Goal: Task Accomplishment & Management: Use online tool/utility

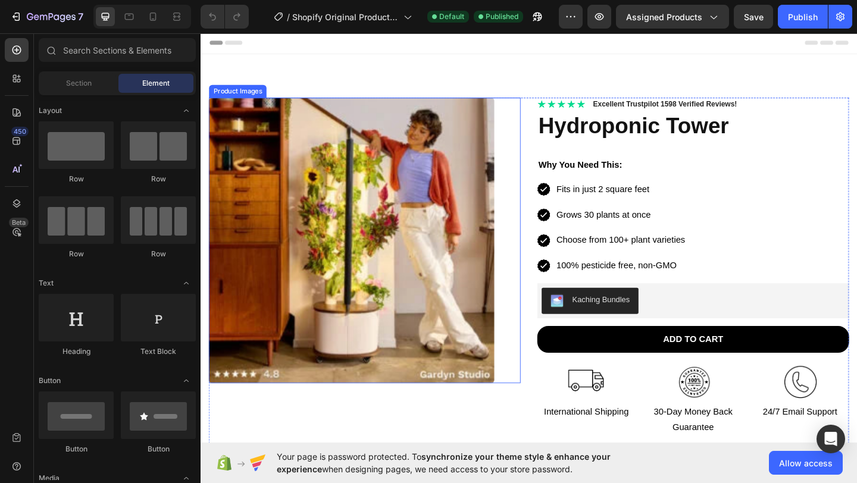
click at [423, 210] on img at bounding box center [365, 259] width 311 height 311
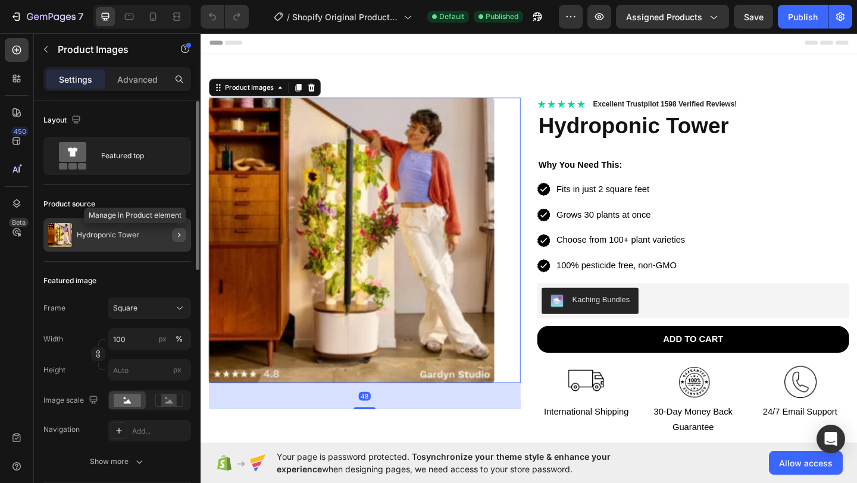
click at [181, 232] on icon "button" at bounding box center [179, 235] width 10 height 10
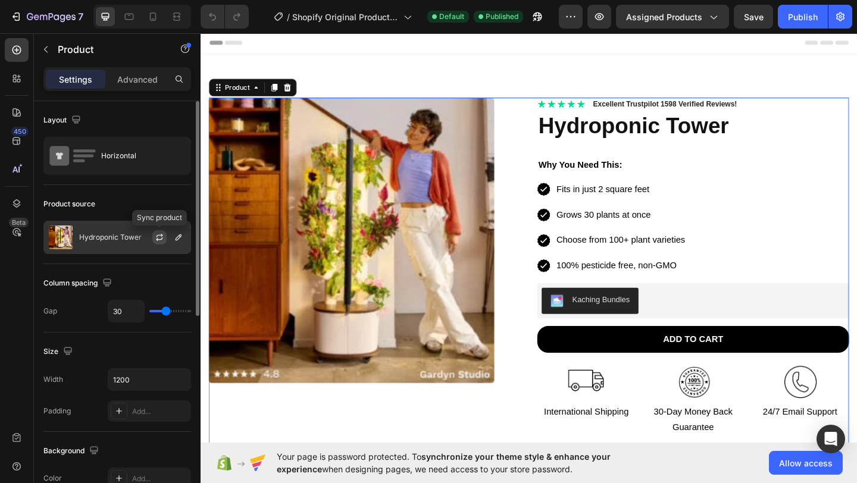
click at [161, 236] on icon "button" at bounding box center [160, 236] width 7 height 4
click at [177, 235] on icon "button" at bounding box center [179, 238] width 10 height 10
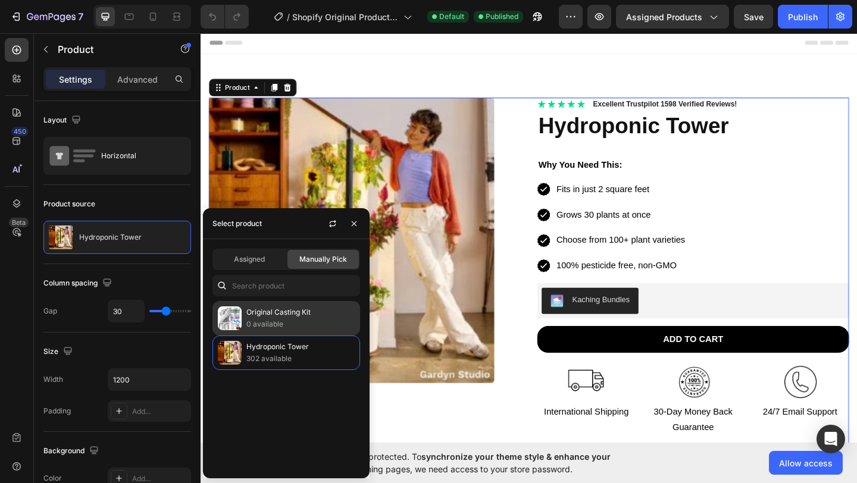
click at [285, 319] on p "0 available" at bounding box center [300, 324] width 108 height 12
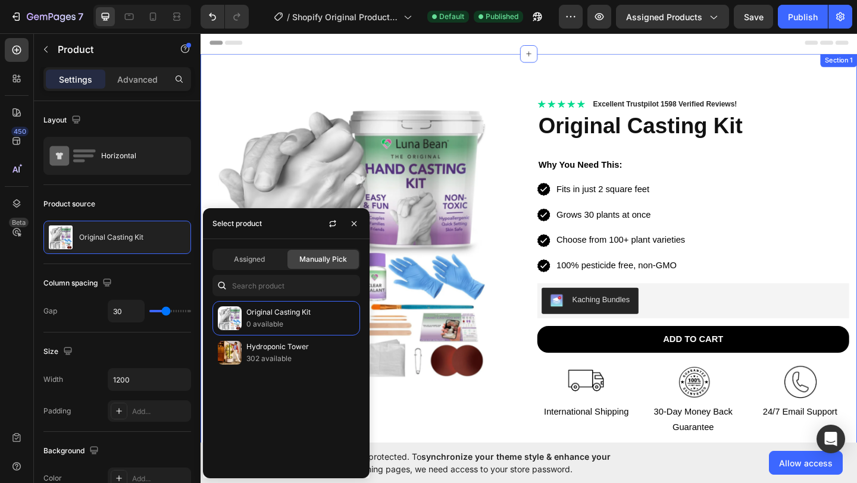
click at [317, 85] on div "Product Images Icon Icon Icon Icon Icon Icon List 2,500+ Verified Reviews! Text…" at bounding box center [558, 349] width 714 height 587
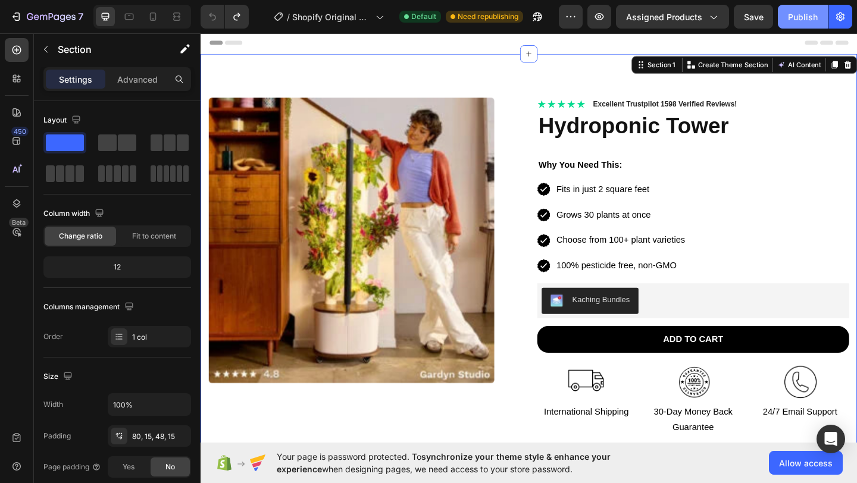
click at [790, 19] on div "Publish" at bounding box center [803, 17] width 30 height 13
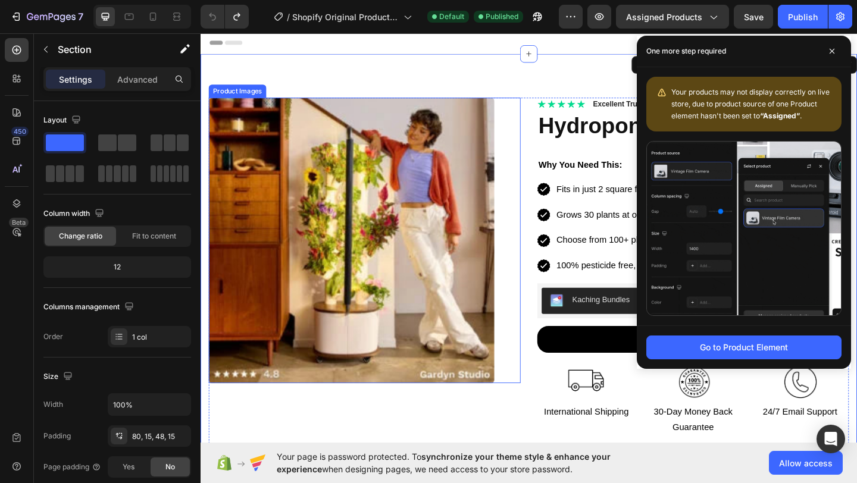
click at [388, 206] on img at bounding box center [365, 259] width 311 height 311
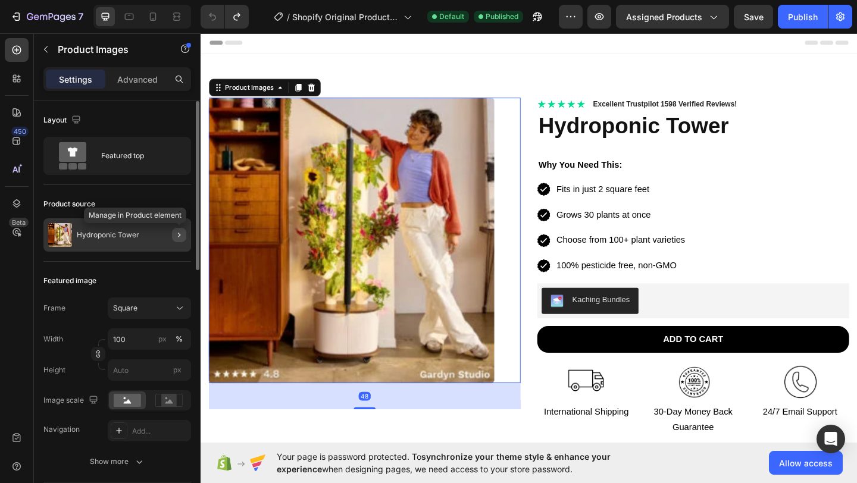
click at [181, 234] on icon "button" at bounding box center [179, 235] width 10 height 10
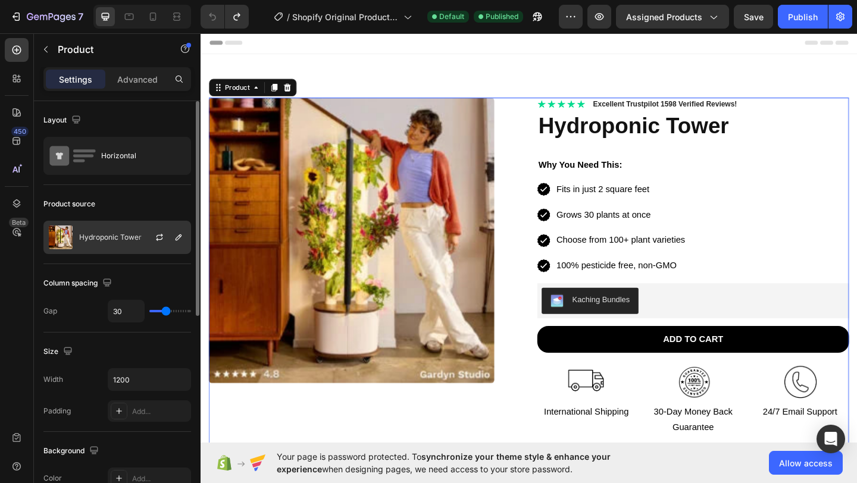
click at [170, 230] on div at bounding box center [164, 237] width 52 height 32
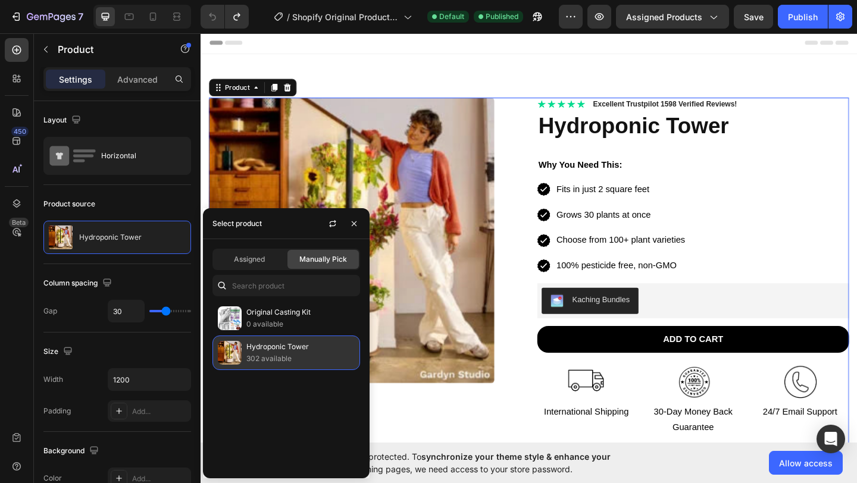
drag, startPoint x: 279, startPoint y: 312, endPoint x: 280, endPoint y: 356, distance: 44.1
click at [279, 312] on p "Original Casting Kit" at bounding box center [300, 313] width 108 height 12
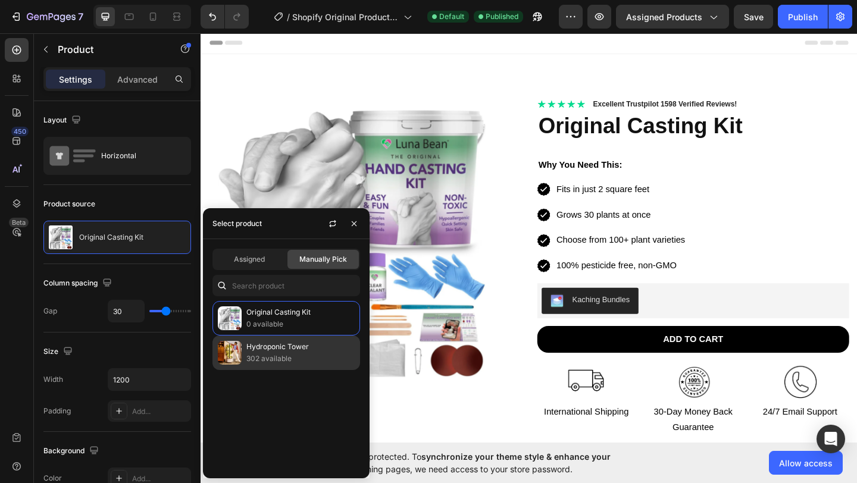
click at [280, 355] on p "302 available" at bounding box center [300, 359] width 108 height 12
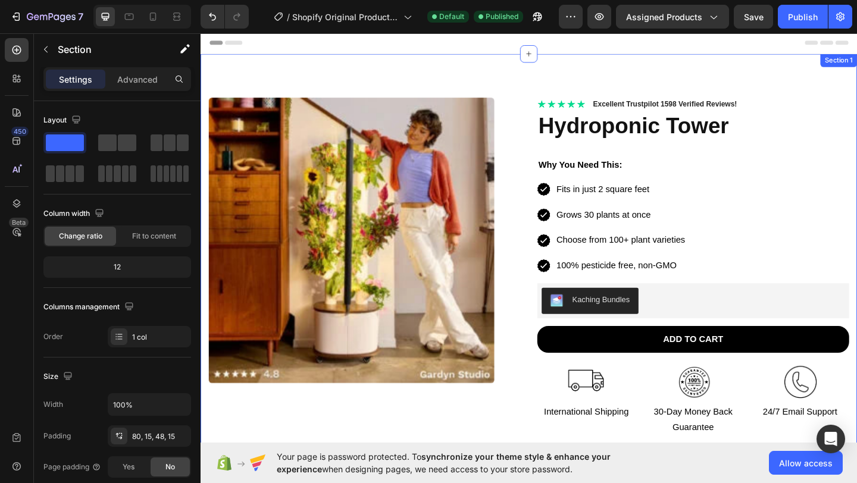
click at [226, 75] on div "Product Images Icon Icon Icon Icon Icon Icon List 2,500+ Verified Reviews! Text…" at bounding box center [558, 349] width 714 height 587
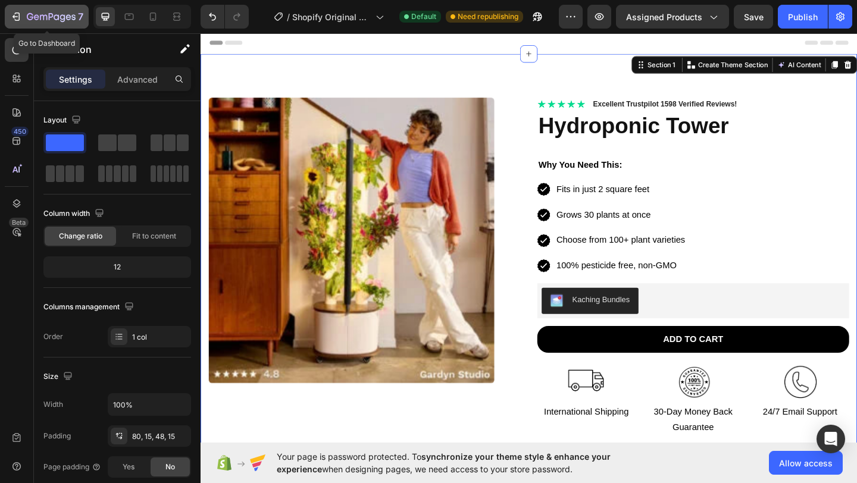
click at [63, 21] on icon "button" at bounding box center [62, 18] width 5 height 8
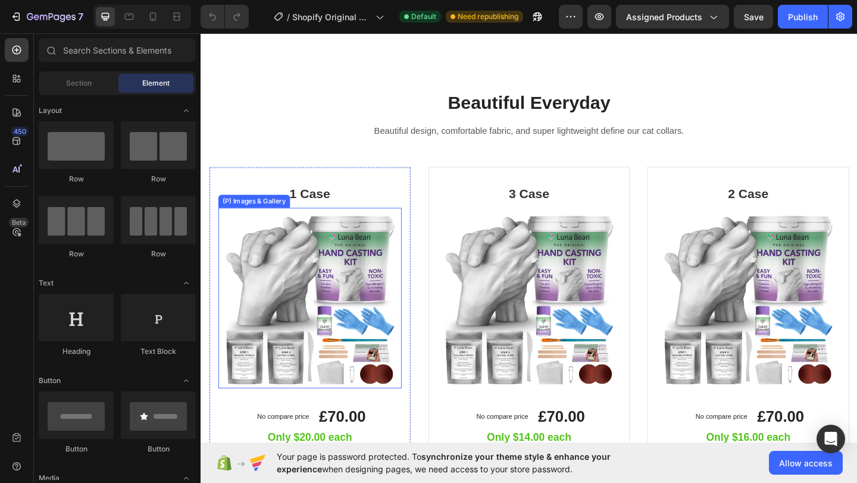
scroll to position [774, 0]
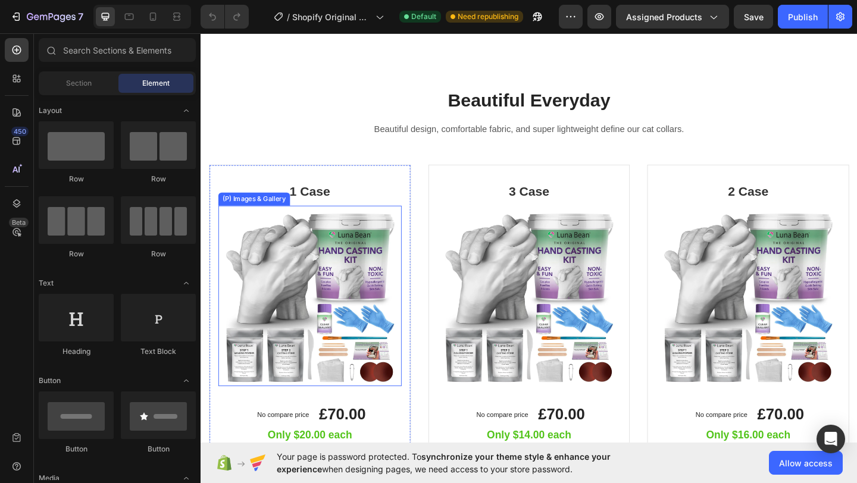
click at [343, 288] on img at bounding box center [319, 319] width 199 height 196
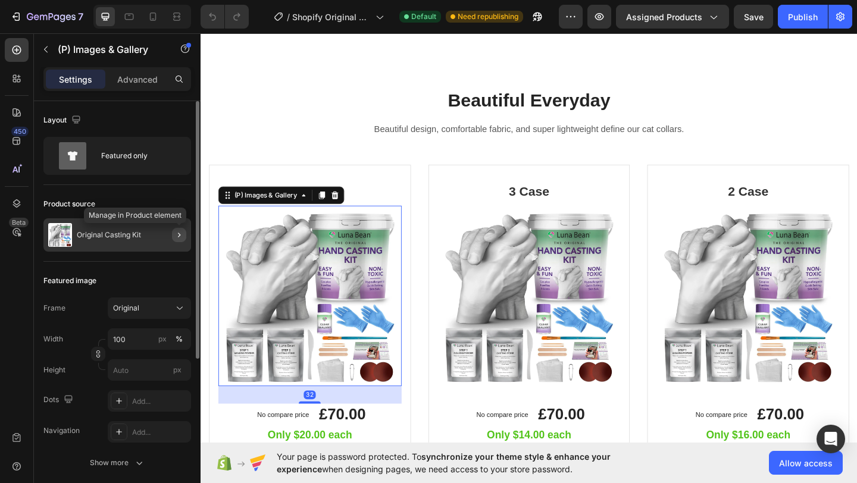
click at [176, 237] on icon "button" at bounding box center [179, 235] width 10 height 10
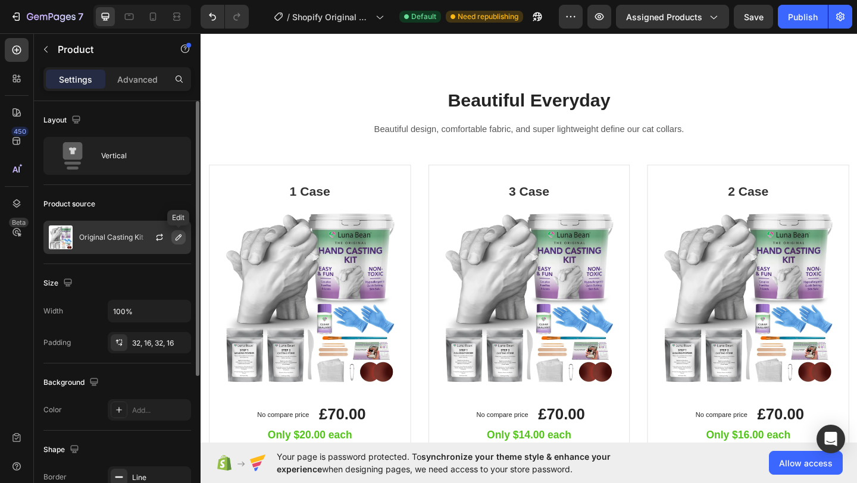
click at [177, 238] on icon "button" at bounding box center [179, 238] width 6 height 6
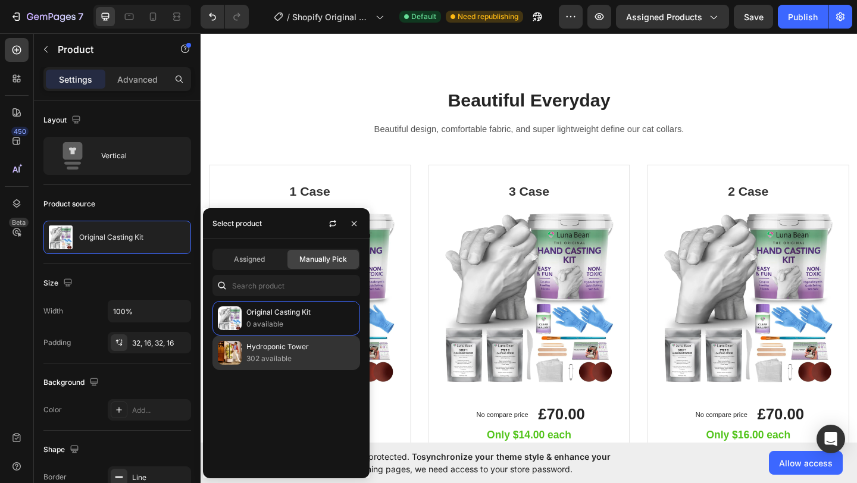
click at [248, 353] on p "302 available" at bounding box center [300, 359] width 108 height 12
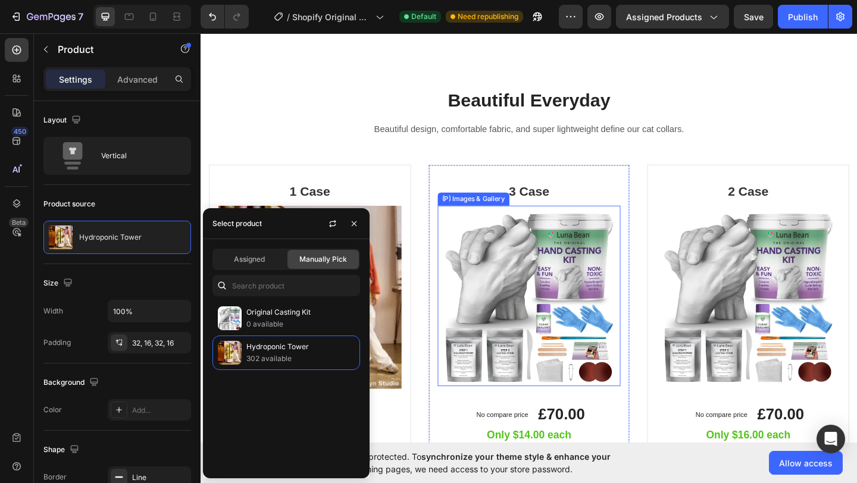
click at [504, 288] on img at bounding box center [557, 319] width 199 height 196
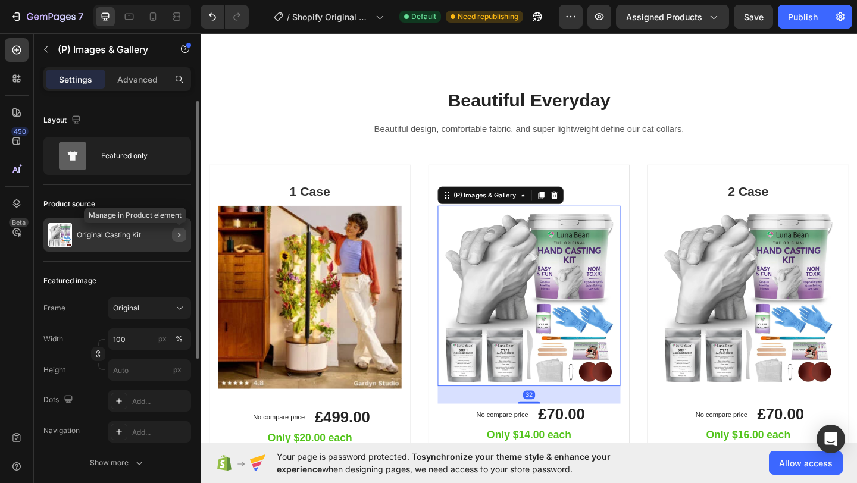
click at [176, 235] on icon "button" at bounding box center [179, 235] width 10 height 10
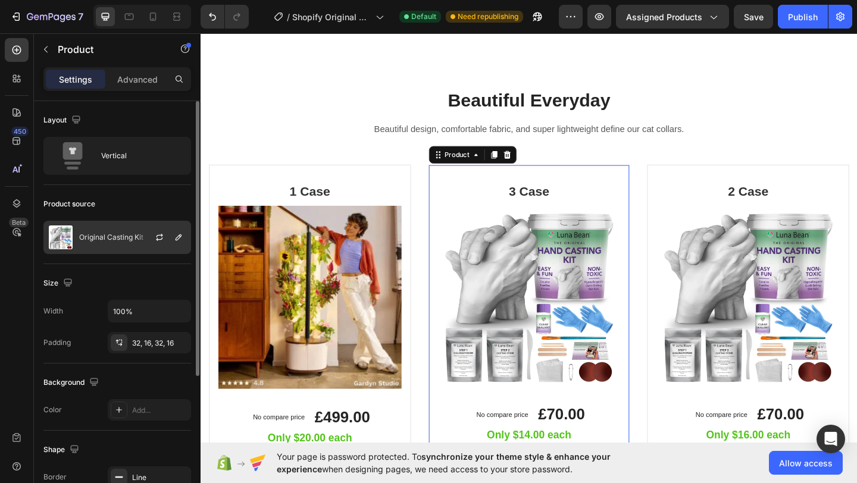
click at [186, 238] on div at bounding box center [164, 237] width 52 height 32
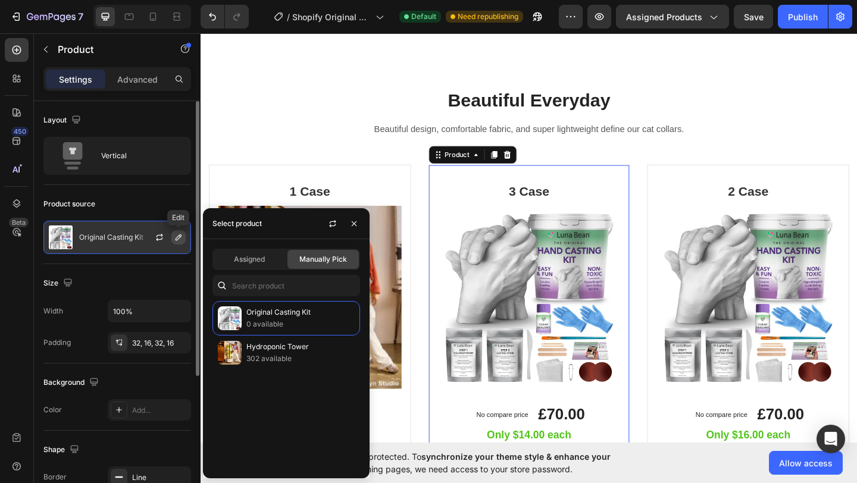
click at [177, 235] on icon "button" at bounding box center [179, 238] width 10 height 10
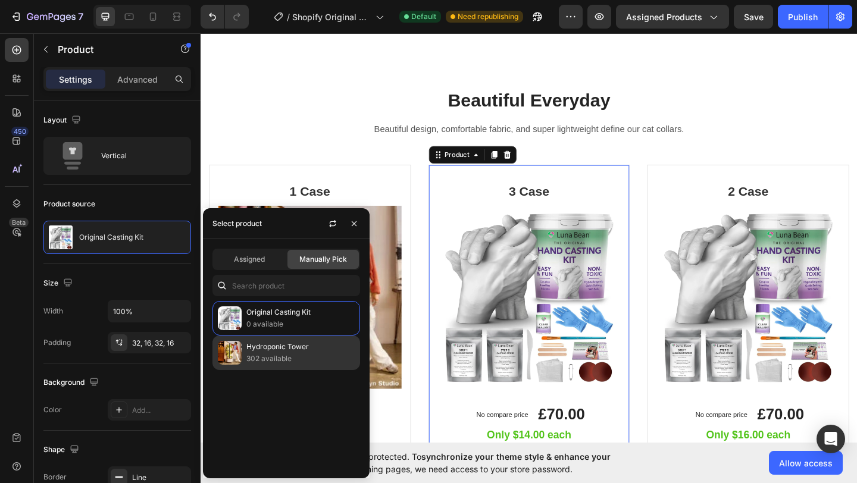
click at [261, 355] on p "302 available" at bounding box center [300, 359] width 108 height 12
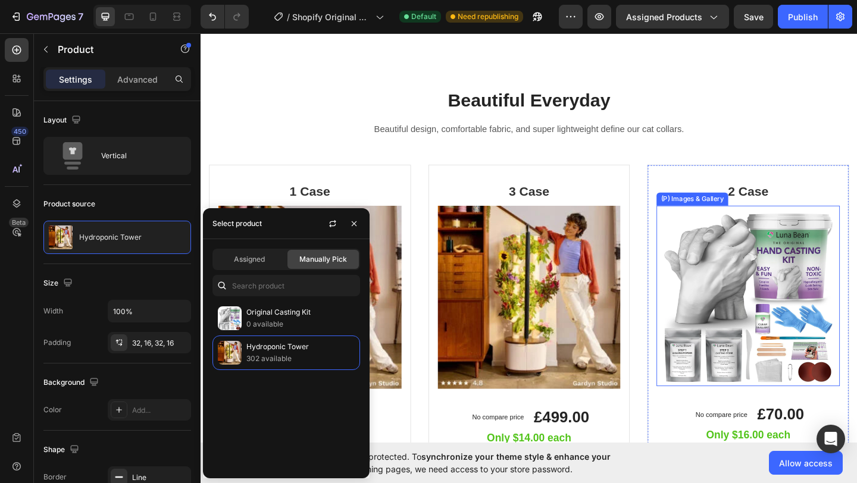
click at [742, 307] on img at bounding box center [795, 319] width 199 height 196
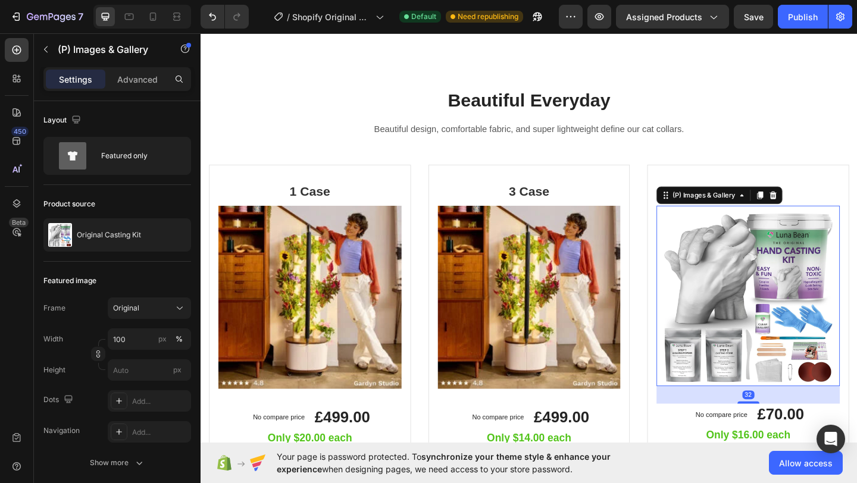
click at [745, 301] on img at bounding box center [795, 319] width 199 height 196
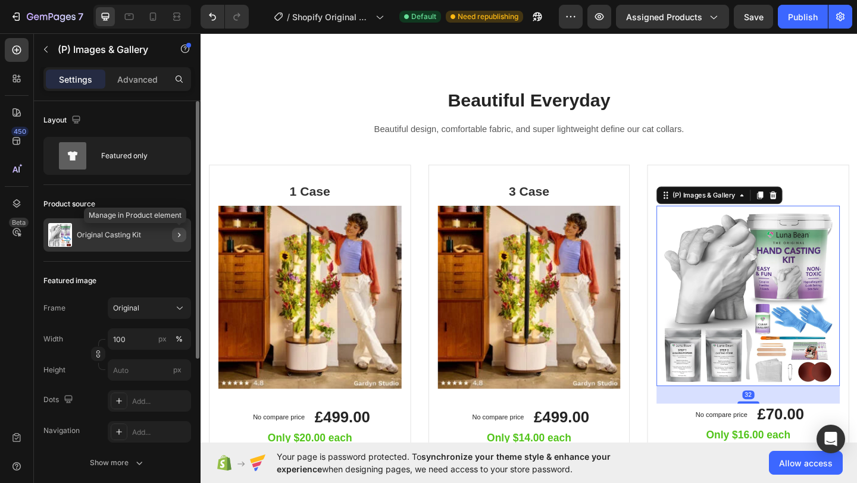
click at [180, 236] on icon "button" at bounding box center [179, 235] width 10 height 10
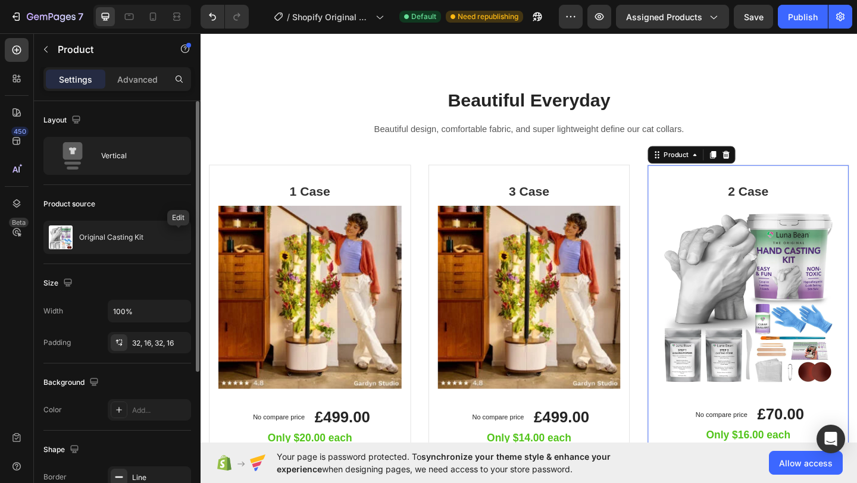
click at [0, 0] on icon "button" at bounding box center [0, 0] width 0 height 0
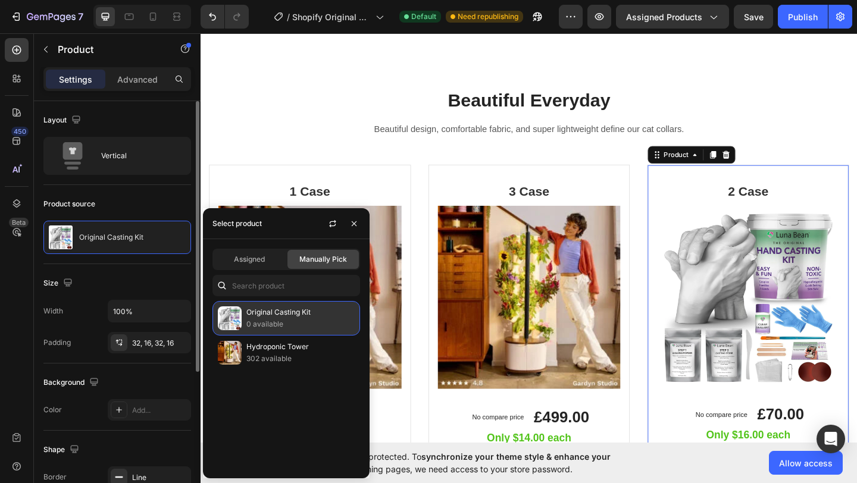
drag, startPoint x: 260, startPoint y: 350, endPoint x: 283, endPoint y: 314, distance: 42.6
click at [260, 350] on p "Hydroponic Tower" at bounding box center [300, 347] width 108 height 12
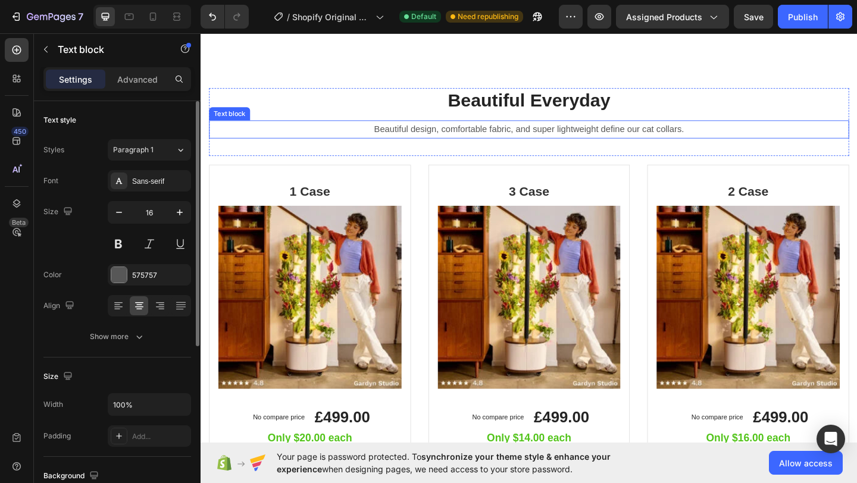
click at [278, 143] on p "Beautiful design, comfortable fabric, and super lightweight define our cat coll…" at bounding box center [558, 137] width 694 height 17
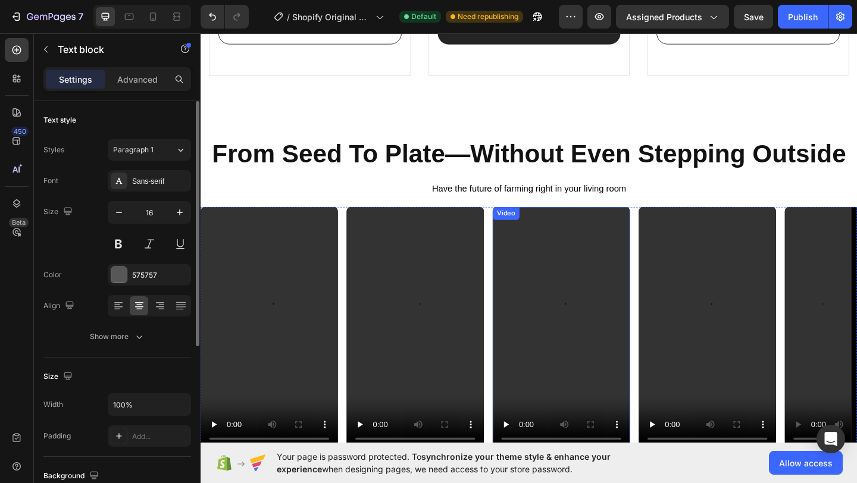
scroll to position [1363, 0]
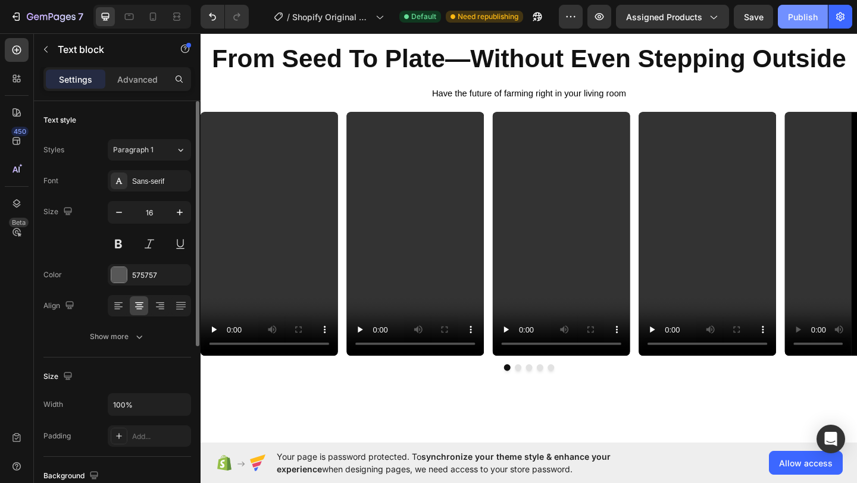
click at [796, 15] on div "Publish" at bounding box center [803, 17] width 30 height 13
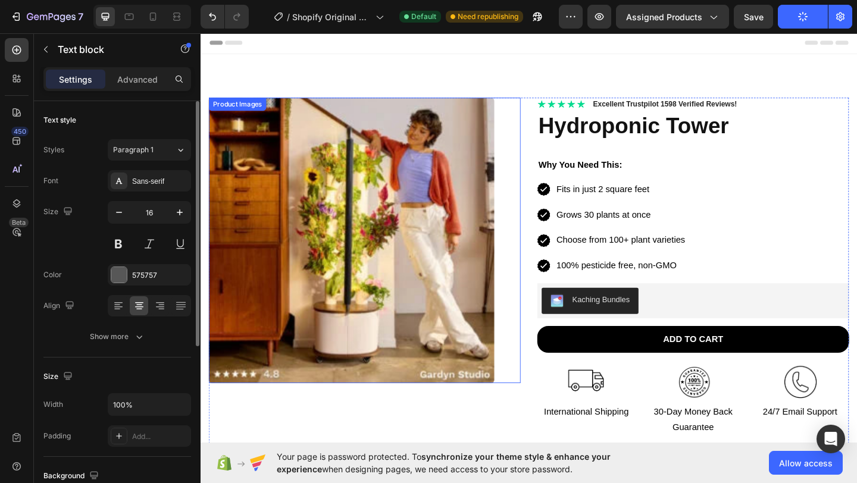
scroll to position [0, 0]
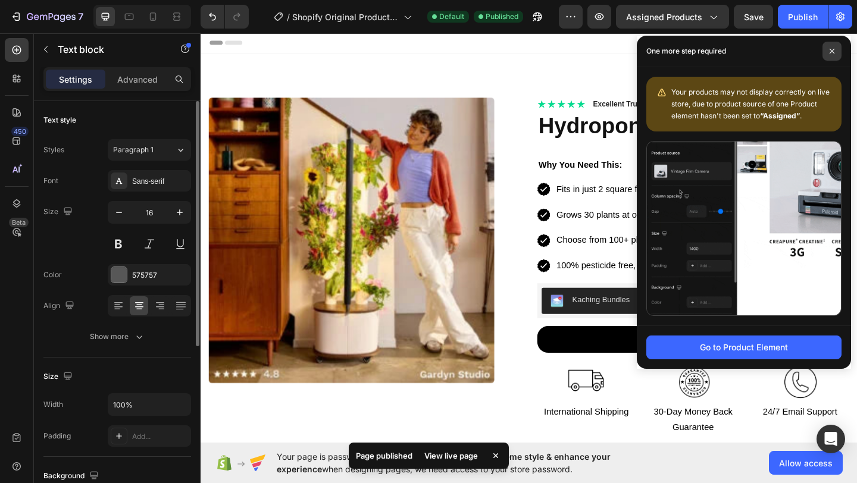
click at [831, 49] on icon at bounding box center [832, 51] width 6 height 6
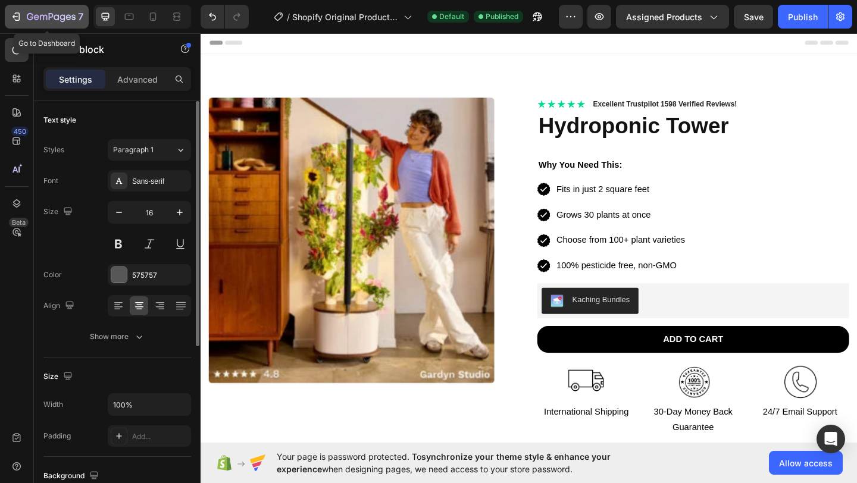
click at [43, 16] on icon "button" at bounding box center [43, 17] width 7 height 5
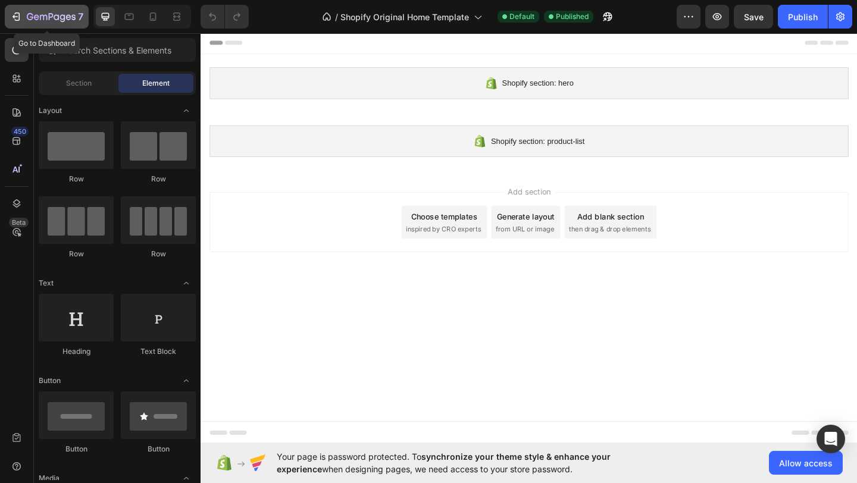
click at [43, 19] on icon "button" at bounding box center [43, 17] width 7 height 5
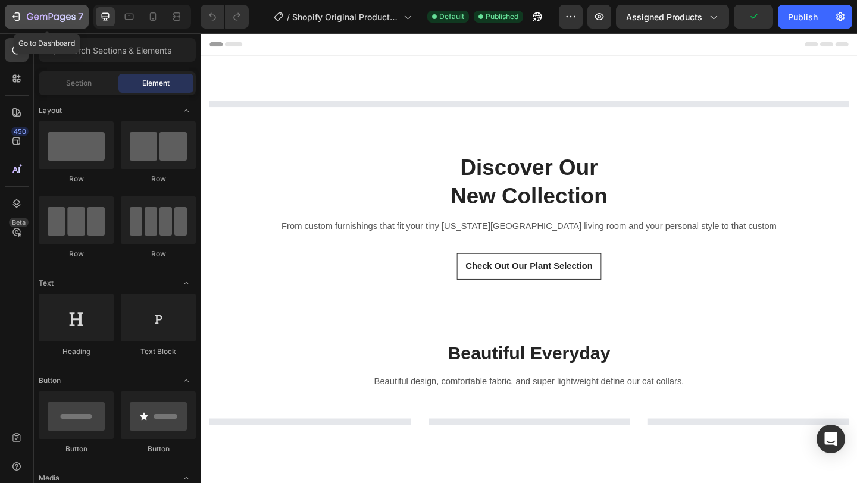
click at [27, 18] on icon "button" at bounding box center [30, 16] width 7 height 7
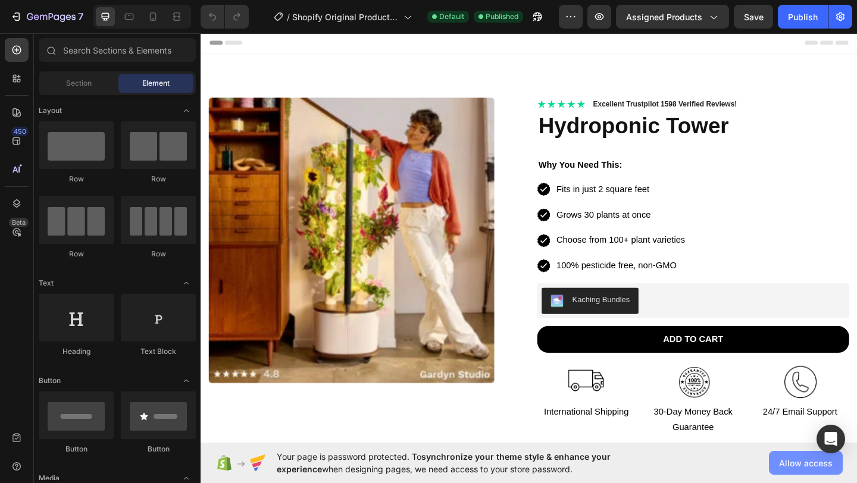
click at [798, 460] on span "Allow access" at bounding box center [806, 463] width 54 height 13
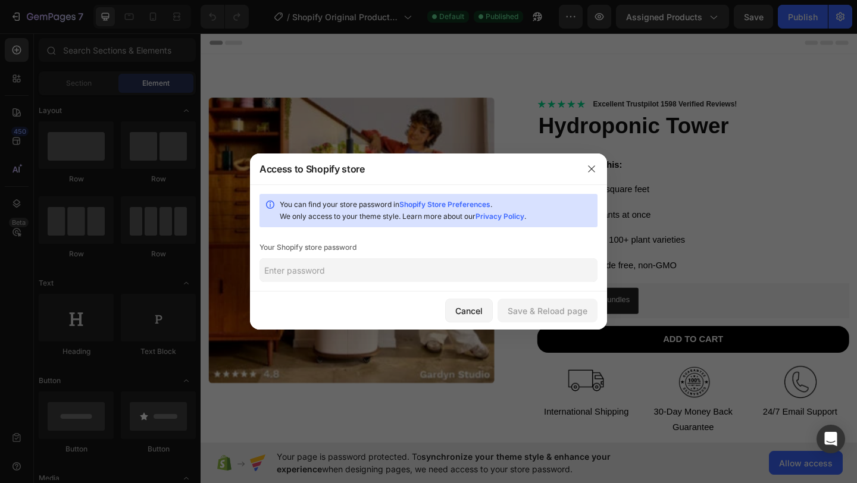
click at [422, 270] on input "text" at bounding box center [429, 270] width 338 height 24
click at [469, 317] on div "Cancel" at bounding box center [468, 311] width 27 height 13
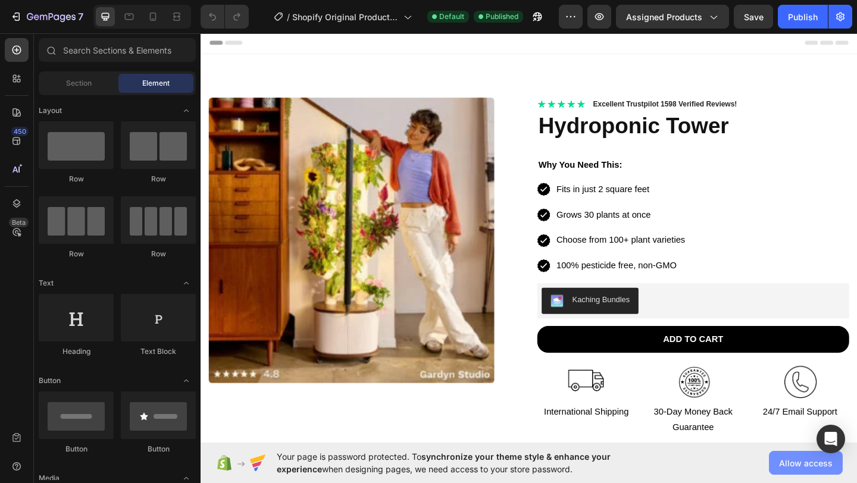
click at [815, 468] on span "Allow access" at bounding box center [806, 463] width 54 height 13
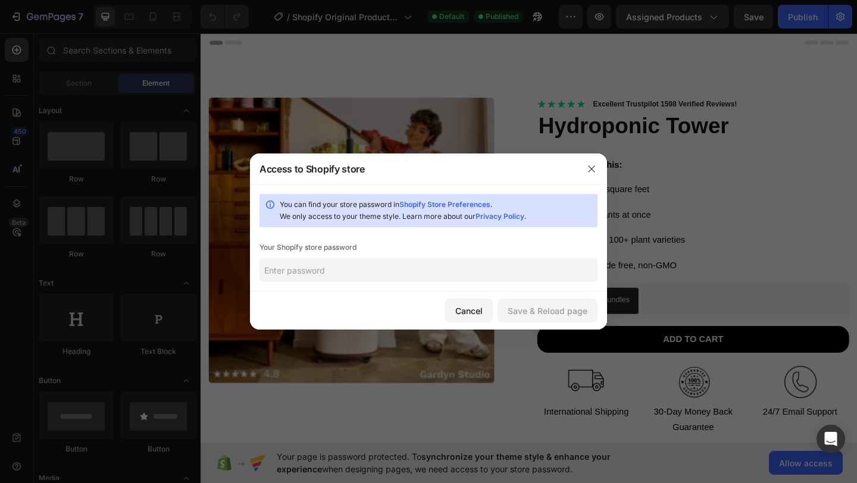
click at [464, 277] on input "text" at bounding box center [429, 270] width 338 height 24
paste input "shohdo"
type input "shohdo"
click at [581, 317] on div "Save & Reload page" at bounding box center [548, 311] width 80 height 13
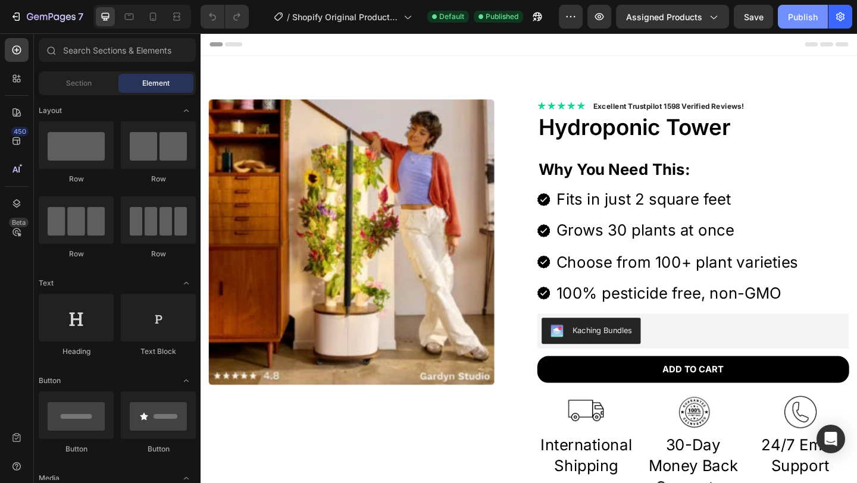
click at [802, 18] on div "Publish" at bounding box center [803, 17] width 30 height 13
click at [65, 13] on icon "button" at bounding box center [51, 18] width 49 height 10
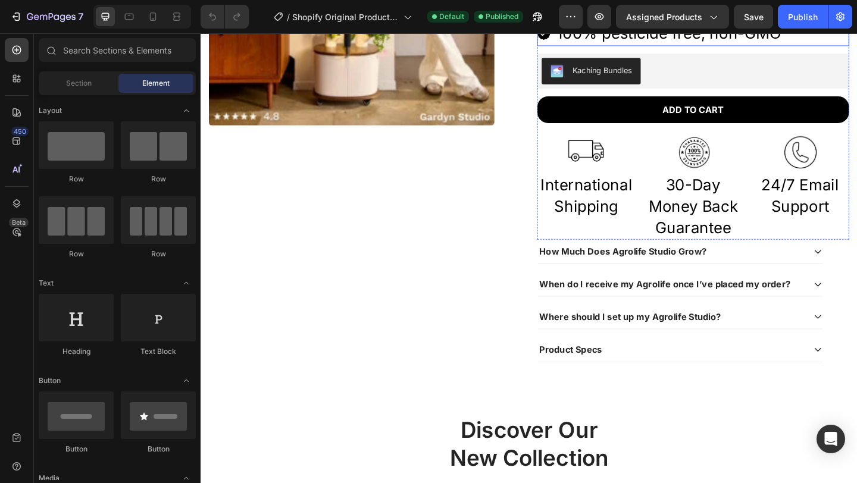
scroll to position [353, 0]
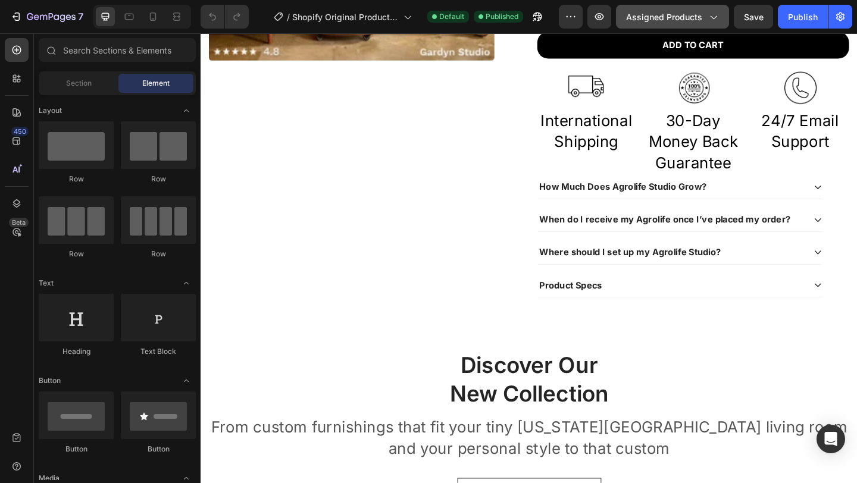
click at [678, 17] on span "Assigned Products" at bounding box center [664, 17] width 76 height 13
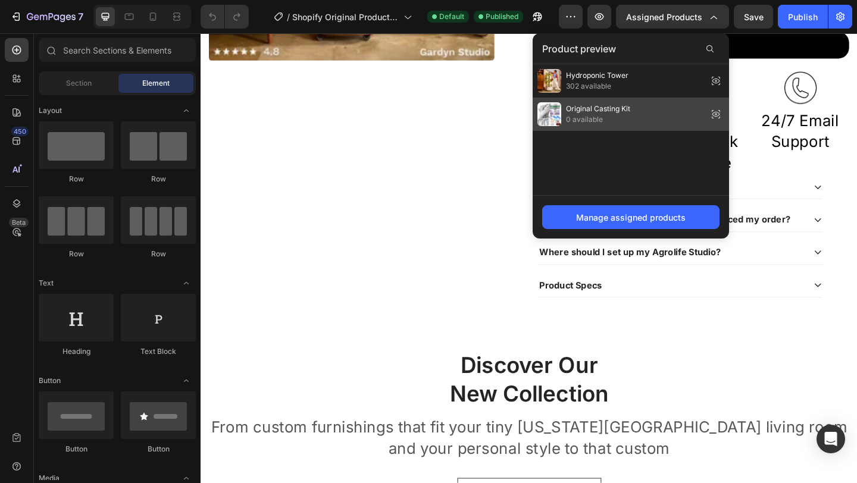
click at [618, 109] on span "Original Casting Kit" at bounding box center [598, 109] width 64 height 11
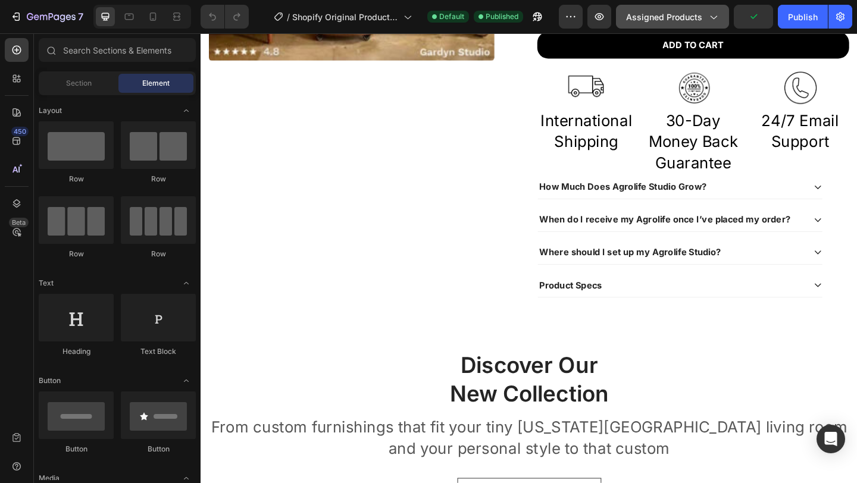
click at [670, 12] on span "Assigned Products" at bounding box center [664, 17] width 76 height 13
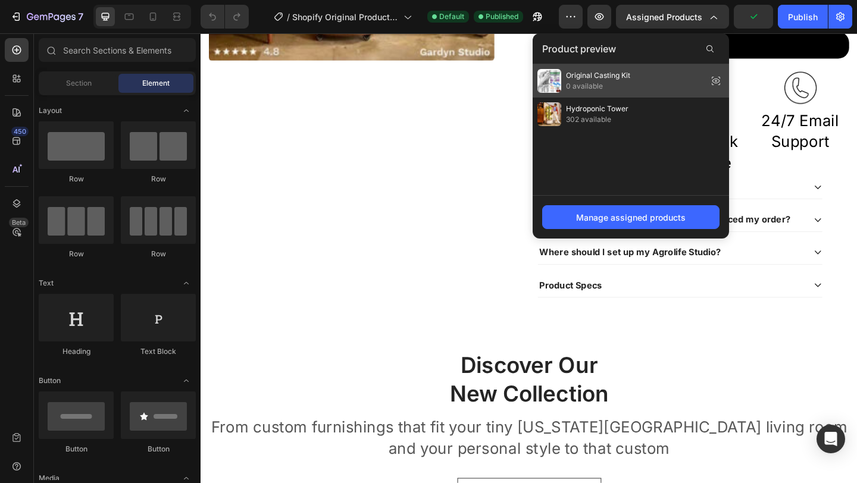
click at [611, 86] on span "0 available" at bounding box center [598, 86] width 64 height 11
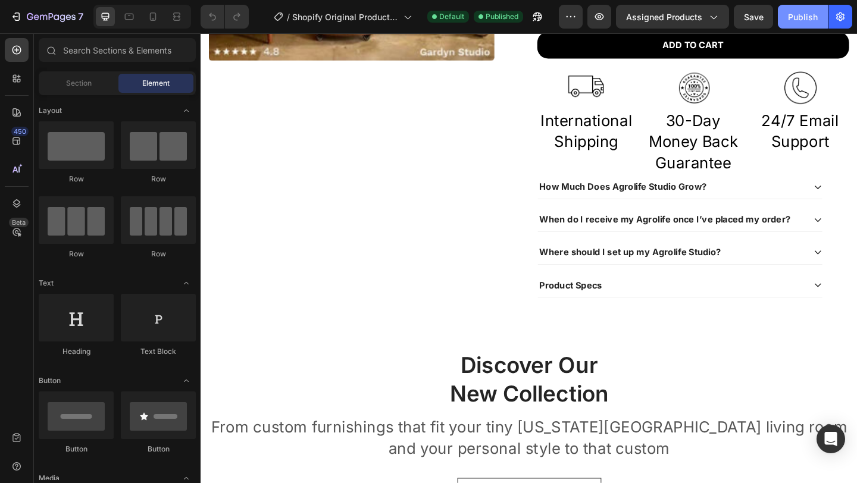
click at [803, 14] on div "Publish" at bounding box center [803, 17] width 30 height 13
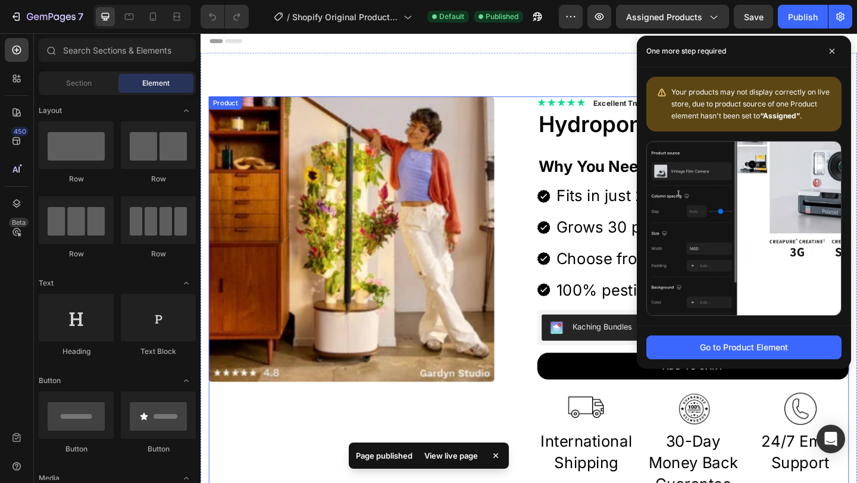
scroll to position [0, 0]
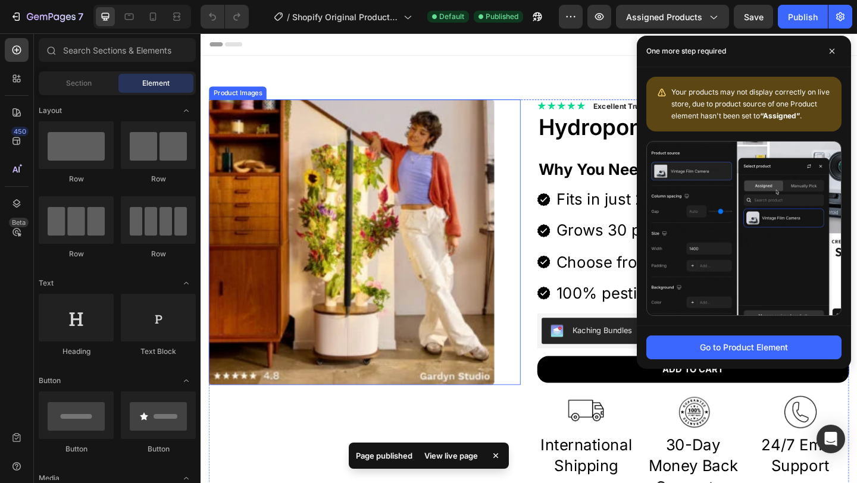
click at [396, 181] on img at bounding box center [365, 260] width 311 height 311
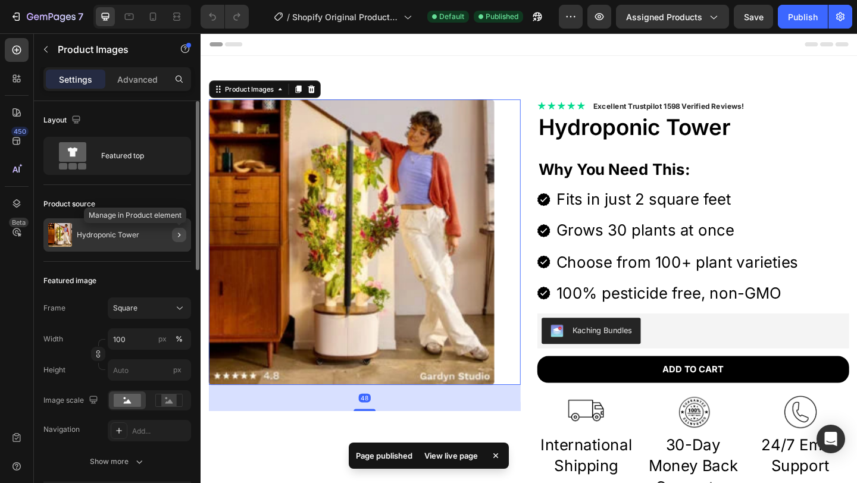
click at [180, 235] on icon "button" at bounding box center [179, 235] width 10 height 10
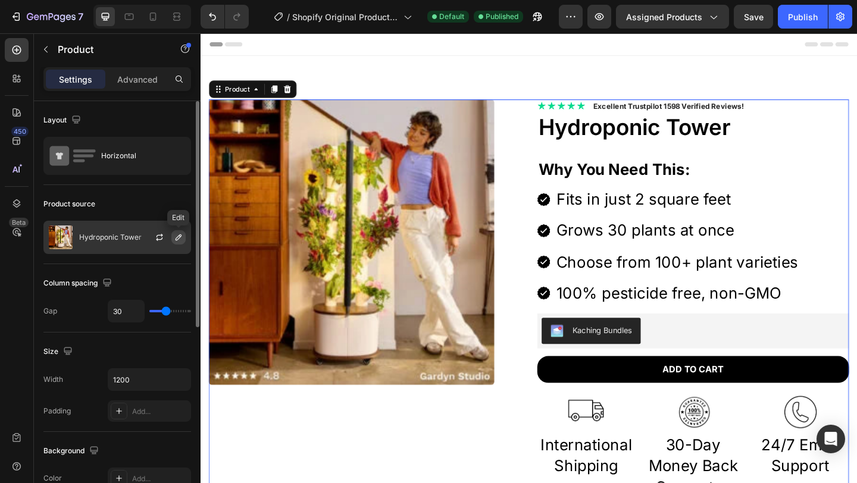
click at [177, 238] on icon "button" at bounding box center [179, 238] width 10 height 10
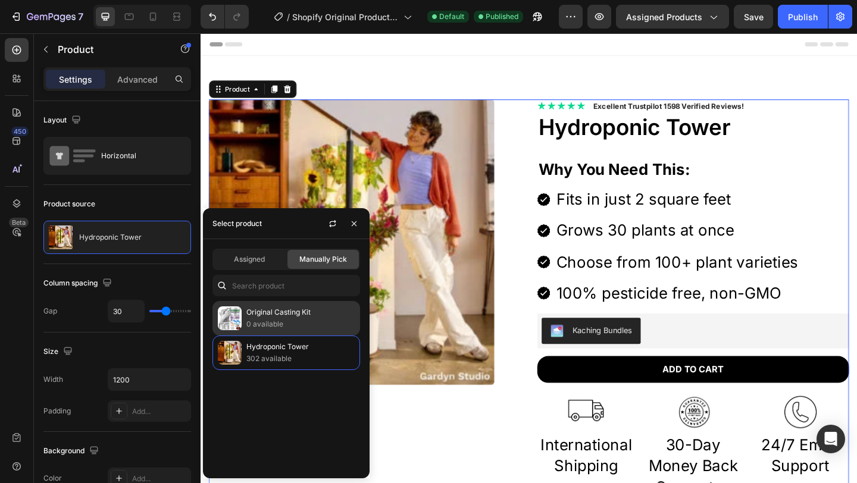
click at [267, 319] on p "0 available" at bounding box center [300, 324] width 108 height 12
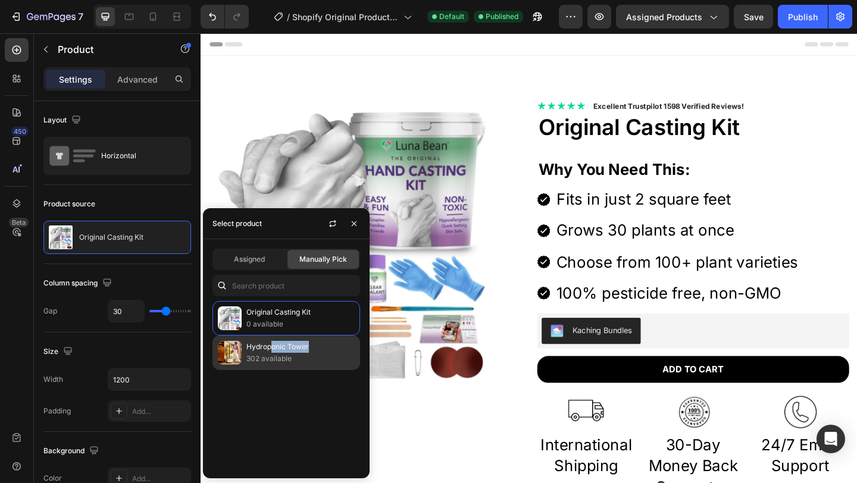
click at [270, 352] on div "Hydroponic Tower 302 available" at bounding box center [300, 353] width 108 height 24
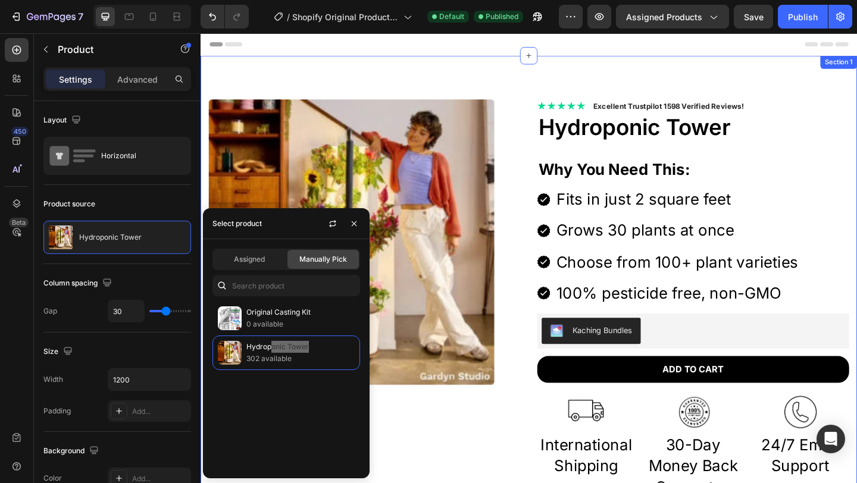
click at [493, 76] on div "Product Images Icon Icon Icon Icon Icon Icon List 2,500+ Verified Reviews! Text…" at bounding box center [558, 385] width 714 height 654
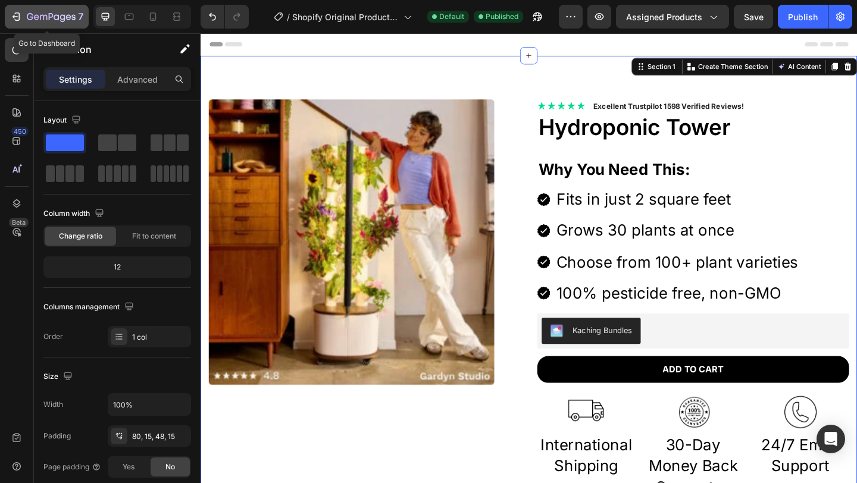
click at [36, 21] on icon "button" at bounding box center [51, 18] width 49 height 10
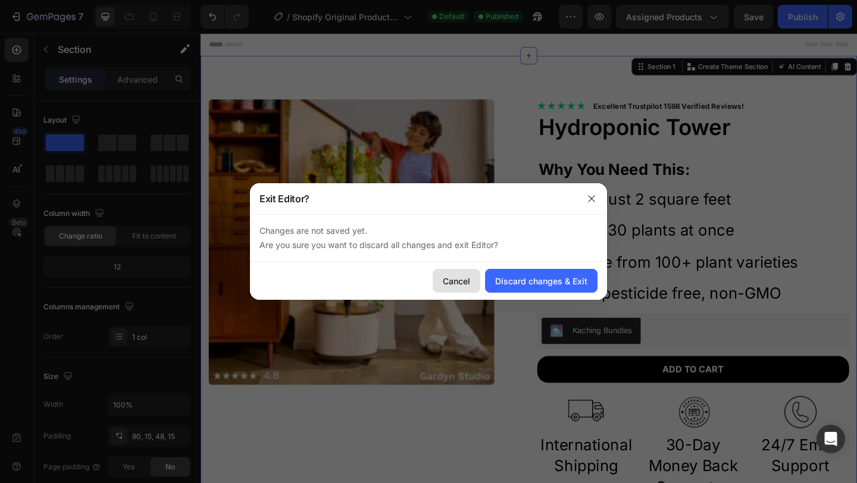
click at [445, 284] on div "Cancel" at bounding box center [456, 281] width 27 height 13
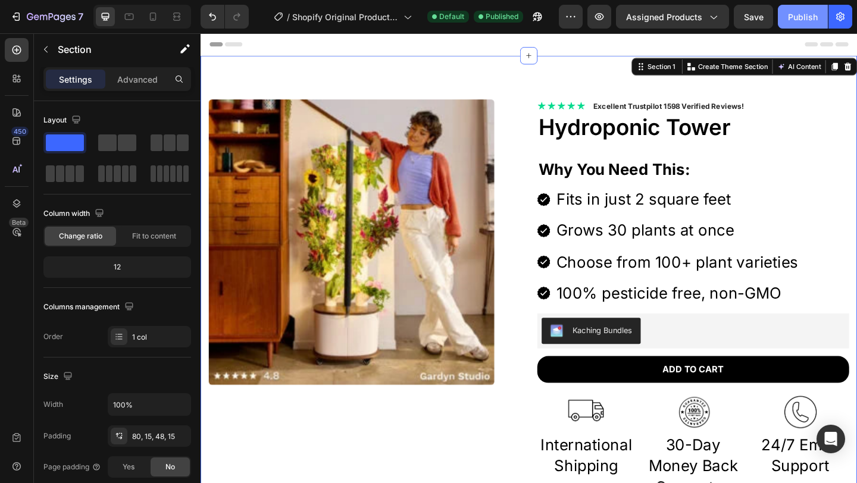
click at [799, 12] on div "Publish" at bounding box center [803, 17] width 30 height 13
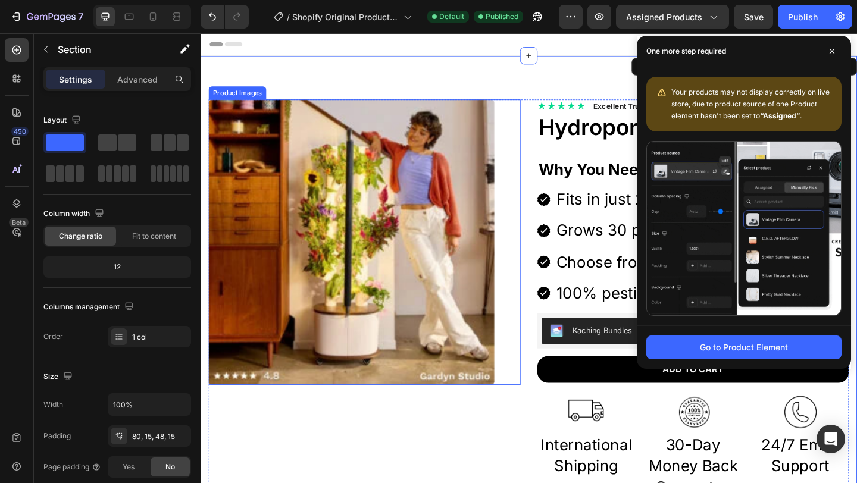
click at [332, 257] on img at bounding box center [365, 260] width 311 height 311
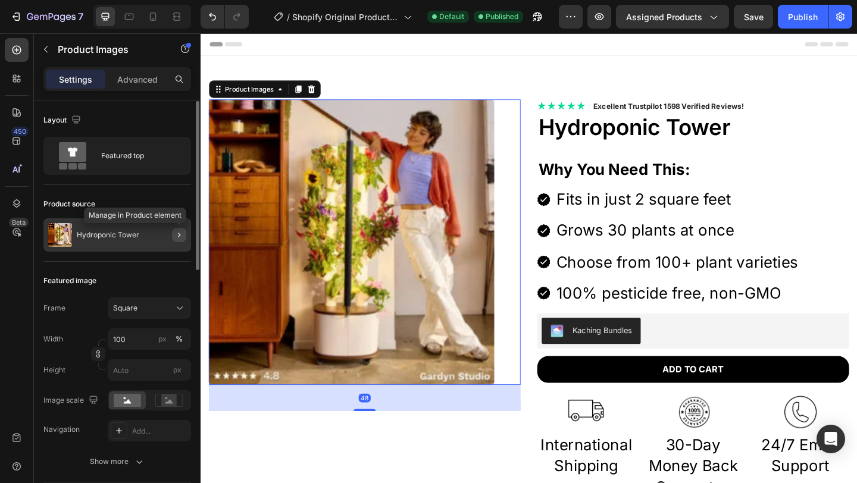
drag, startPoint x: 179, startPoint y: 238, endPoint x: 30, endPoint y: 215, distance: 150.5
click at [179, 238] on icon "button" at bounding box center [179, 235] width 10 height 10
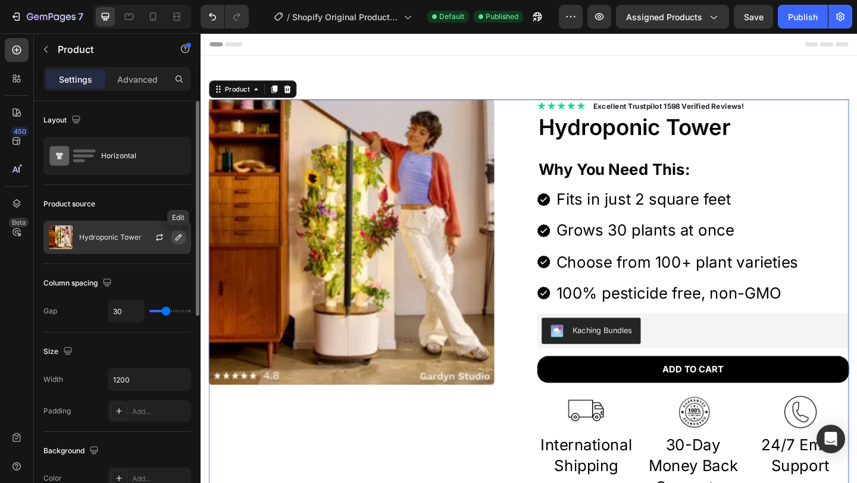
click at [174, 237] on icon "button" at bounding box center [179, 238] width 10 height 10
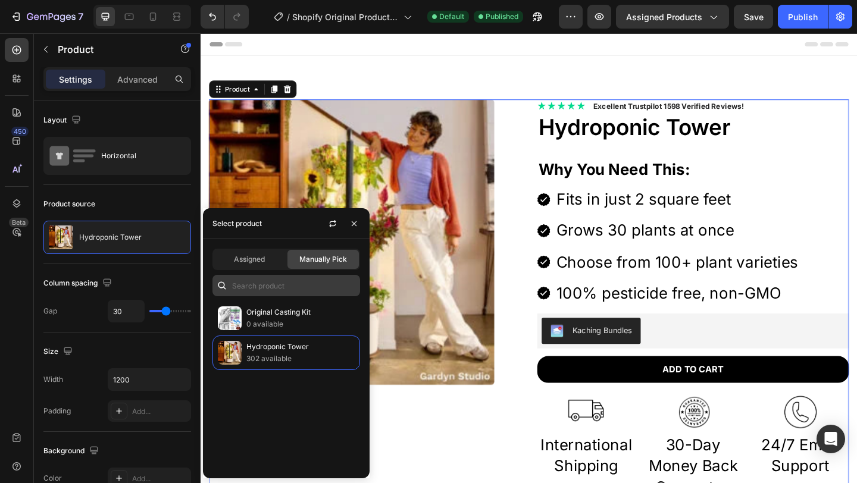
click at [251, 254] on div "Assigned" at bounding box center [249, 259] width 71 height 19
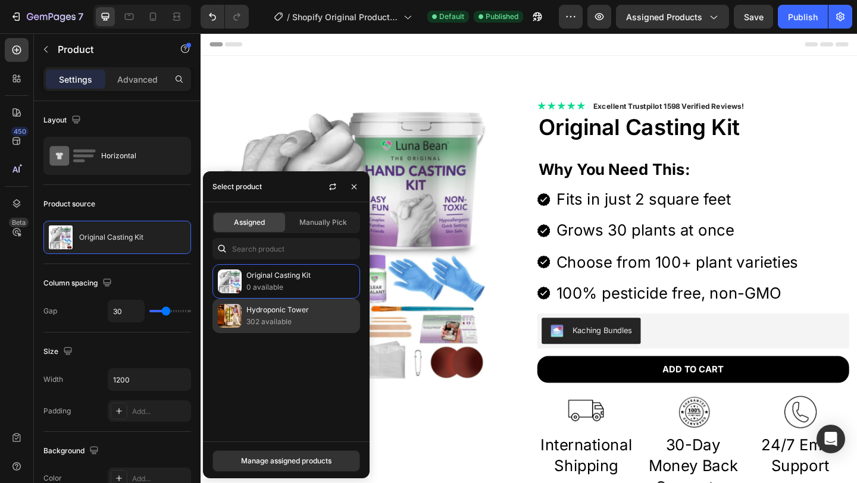
click at [273, 317] on p "302 available" at bounding box center [300, 322] width 108 height 12
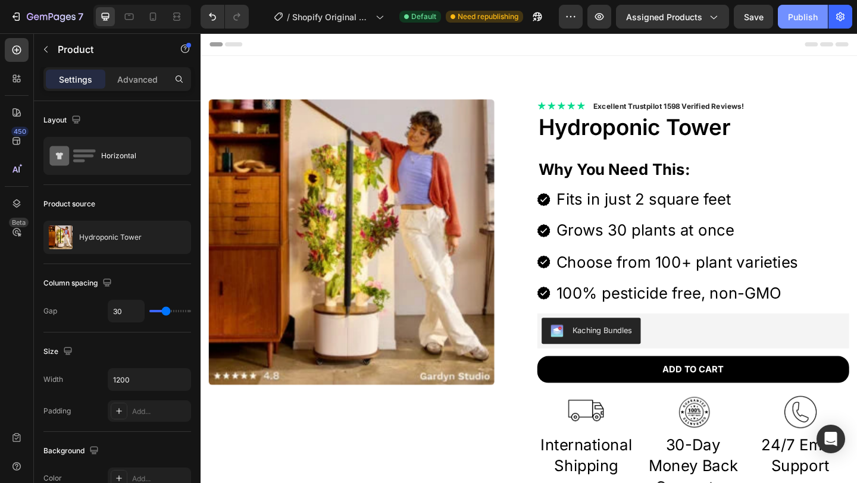
drag, startPoint x: 792, startPoint y: 20, endPoint x: 589, endPoint y: 113, distance: 223.8
click at [792, 20] on div "Publish" at bounding box center [803, 17] width 30 height 13
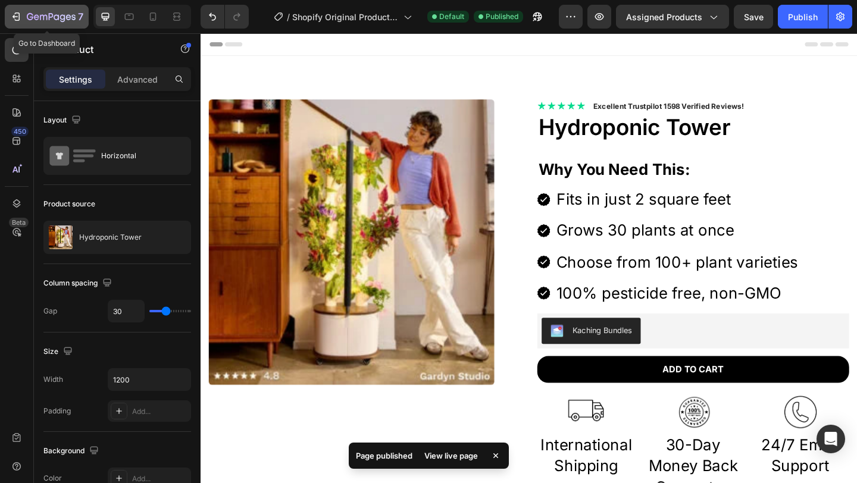
click at [30, 18] on icon "button" at bounding box center [51, 18] width 49 height 10
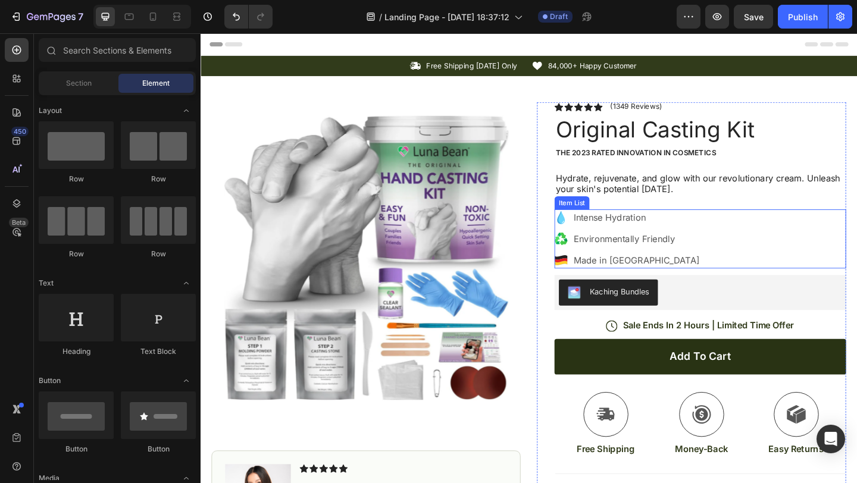
click at [589, 233] on icon at bounding box center [593, 234] width 8 height 14
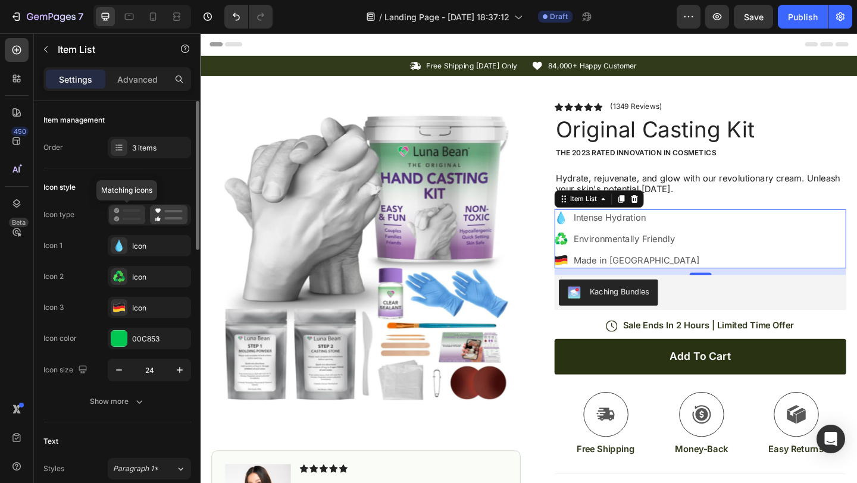
click at [129, 211] on rect at bounding box center [132, 211] width 18 height 2
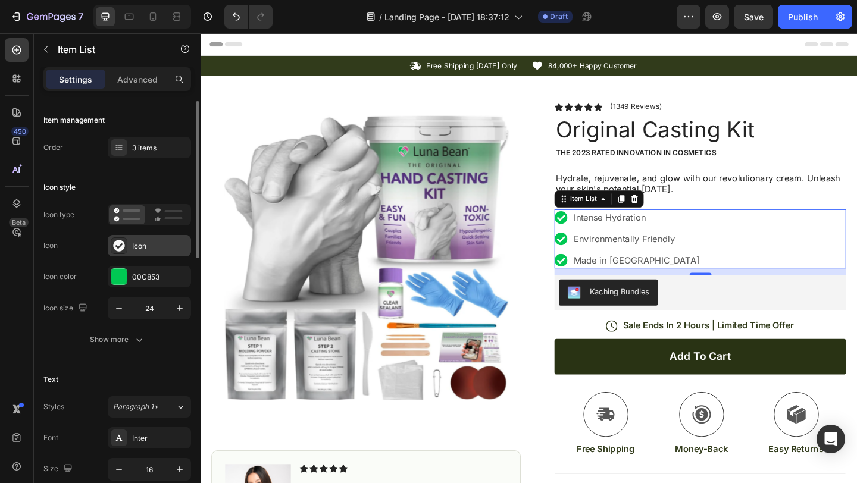
click at [115, 249] on icon at bounding box center [118, 245] width 11 height 11
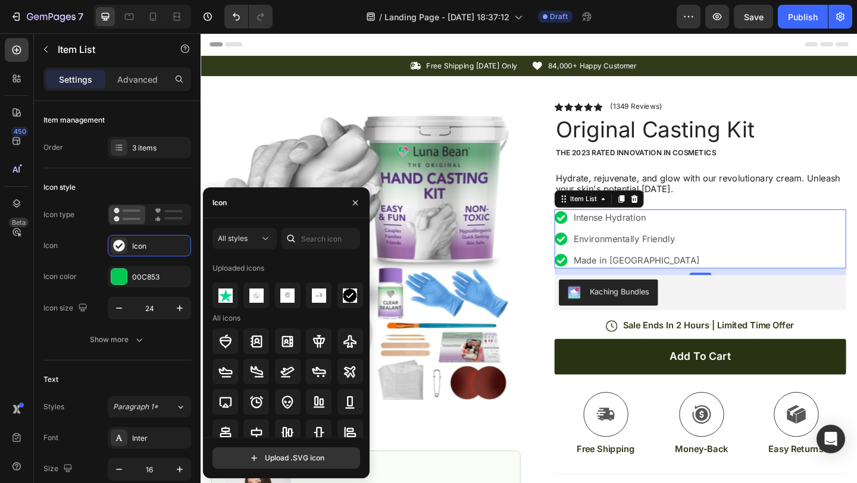
drag, startPoint x: 345, startPoint y: 298, endPoint x: 363, endPoint y: 298, distance: 18.5
click at [345, 298] on img at bounding box center [350, 296] width 14 height 14
click at [629, 114] on icon at bounding box center [634, 113] width 10 height 9
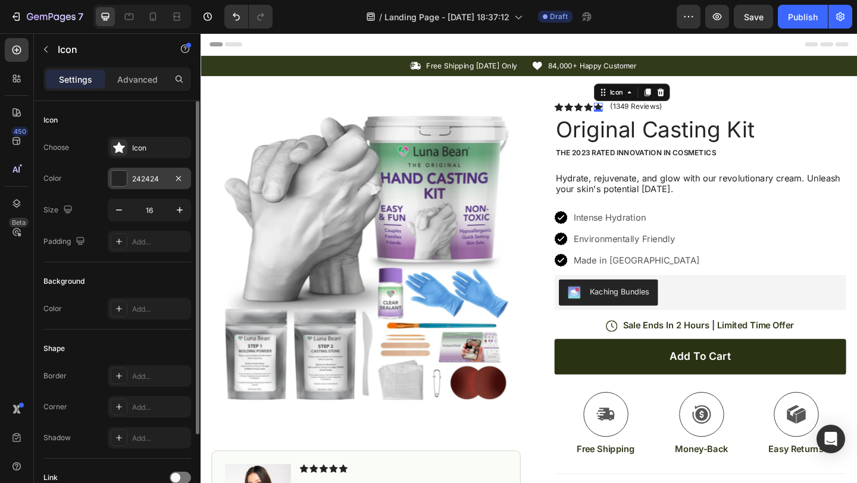
click at [140, 181] on div "242424" at bounding box center [149, 179] width 35 height 11
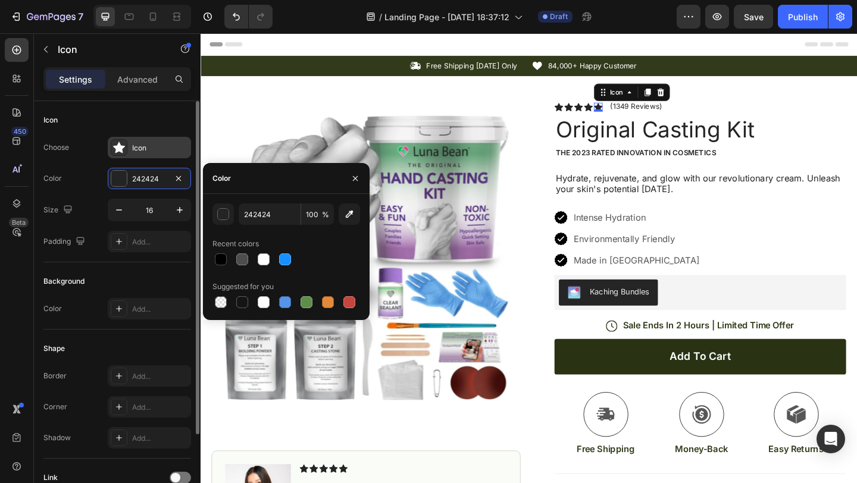
click at [158, 157] on div "Icon" at bounding box center [149, 147] width 83 height 21
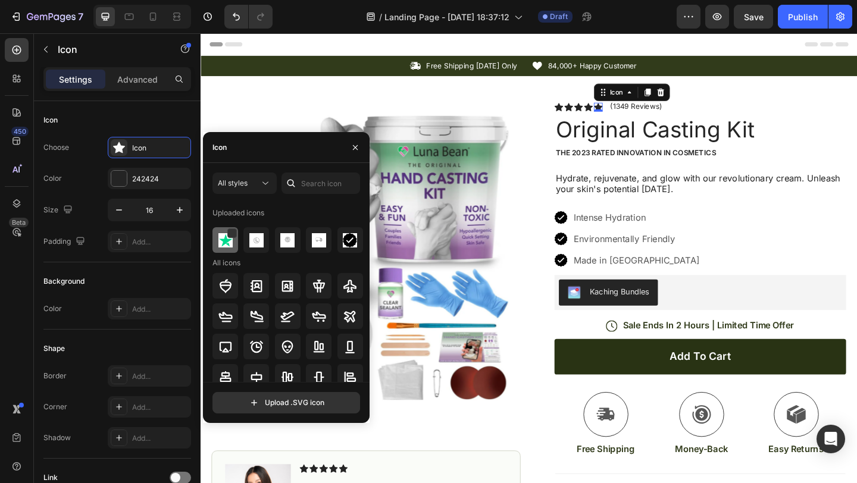
click at [227, 242] on img at bounding box center [225, 240] width 14 height 14
click at [618, 113] on icon at bounding box center [623, 113] width 10 height 9
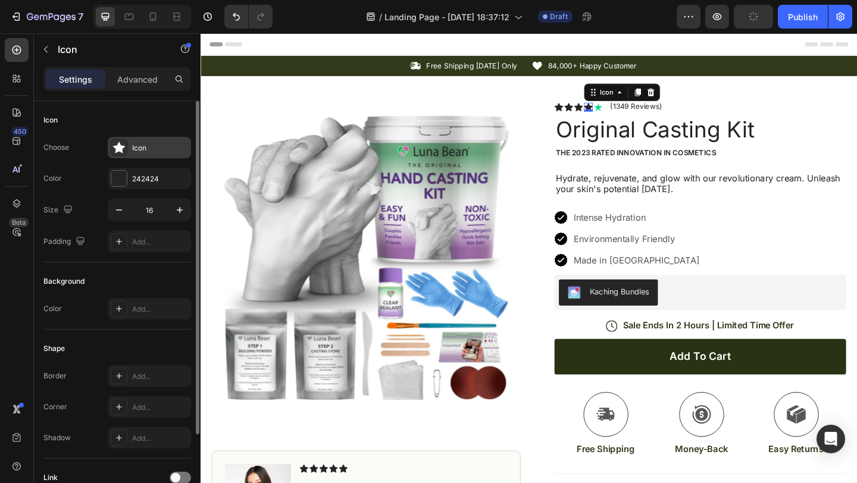
click at [155, 145] on div "Icon" at bounding box center [160, 148] width 56 height 11
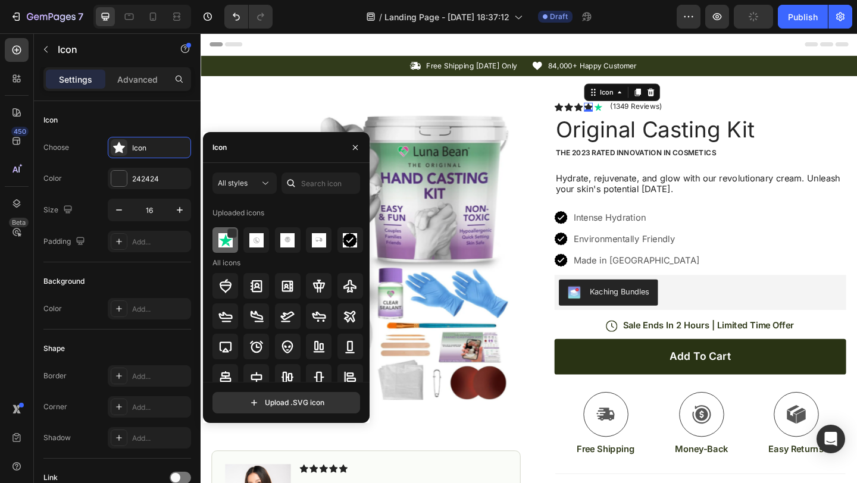
click at [227, 242] on img at bounding box center [225, 240] width 14 height 14
click at [607, 112] on icon at bounding box center [612, 113] width 10 height 9
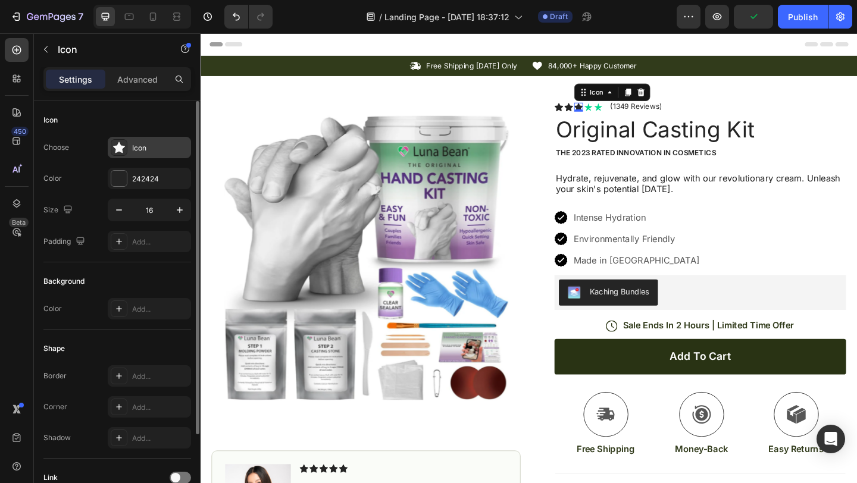
click at [159, 138] on div "Icon" at bounding box center [149, 147] width 83 height 21
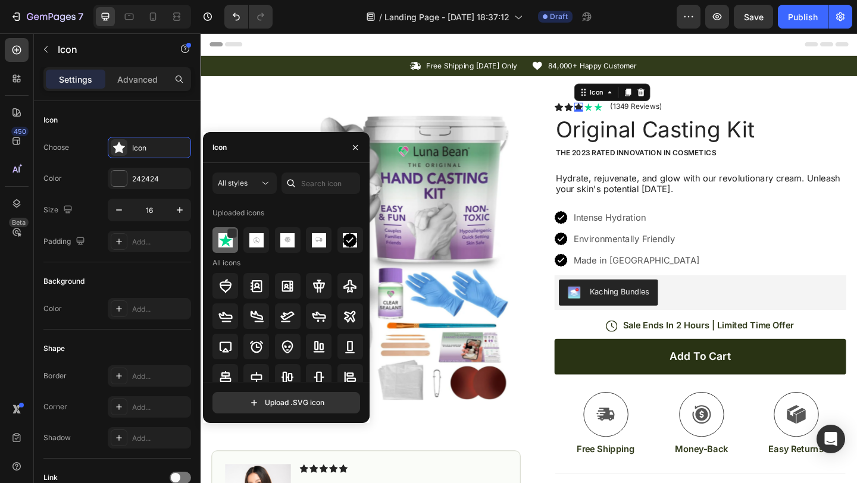
click at [226, 239] on img at bounding box center [225, 240] width 14 height 14
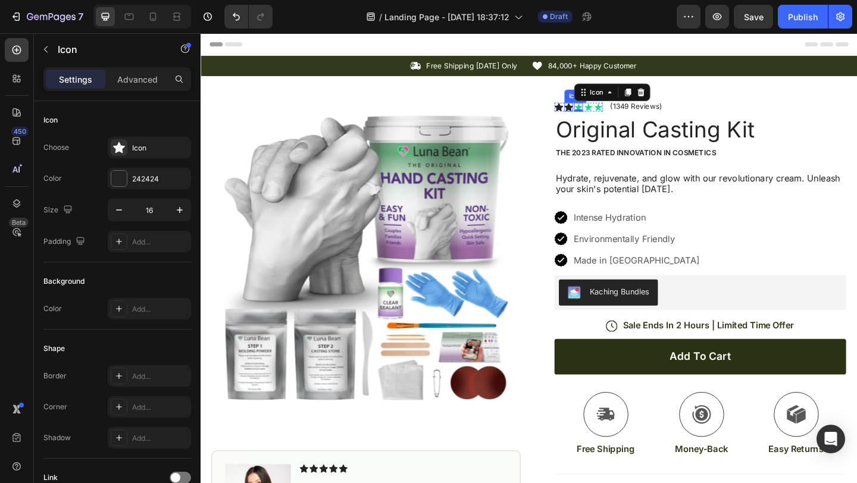
click at [596, 114] on div "Icon" at bounding box center [601, 114] width 10 height 10
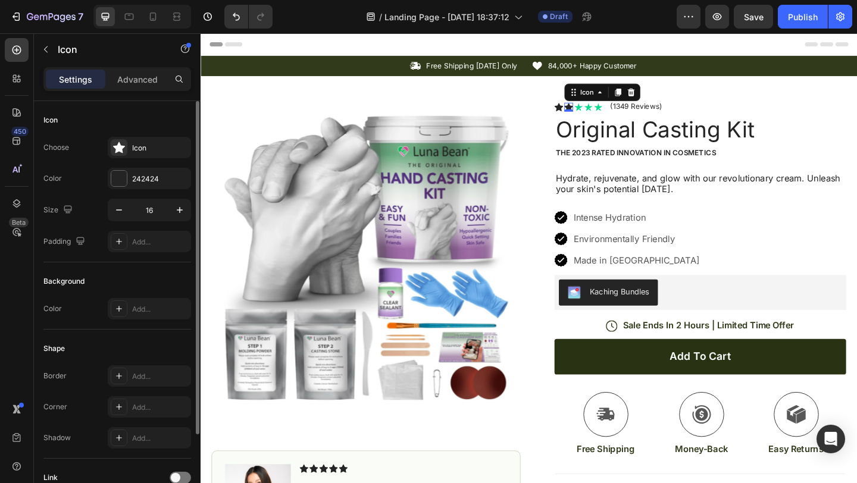
drag, startPoint x: 123, startPoint y: 154, endPoint x: 129, endPoint y: 159, distance: 7.6
click at [124, 154] on div at bounding box center [119, 147] width 17 height 17
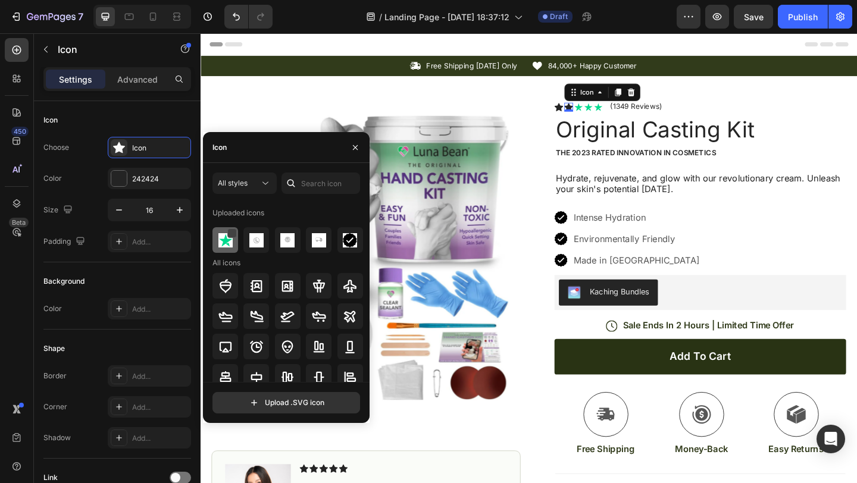
click at [233, 236] on div at bounding box center [232, 234] width 10 height 10
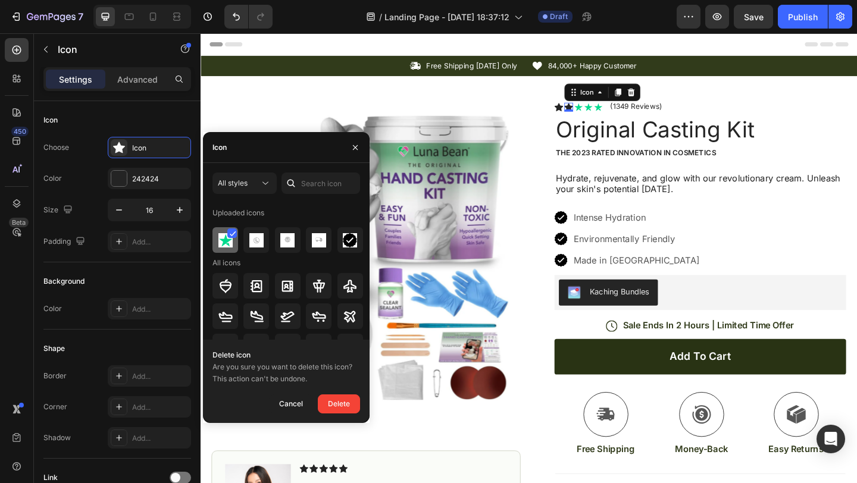
drag, startPoint x: 234, startPoint y: 232, endPoint x: 229, endPoint y: 241, distance: 10.9
click at [234, 232] on icon at bounding box center [233, 234] width 7 height 6
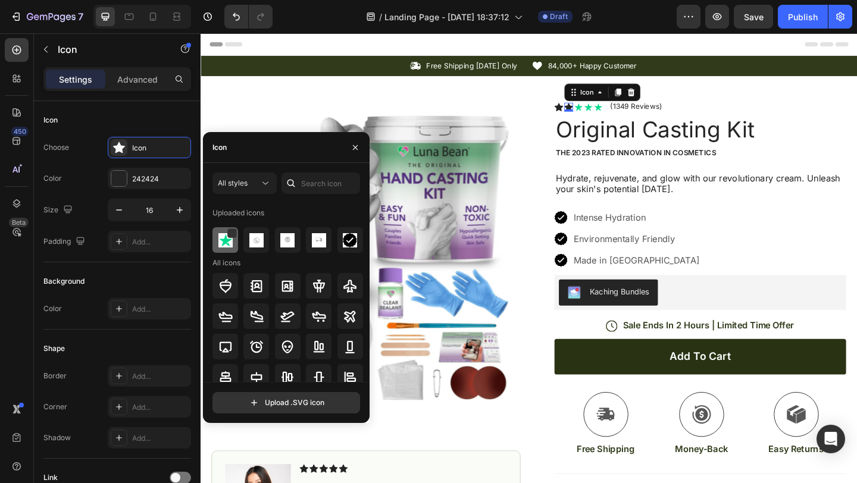
click at [226, 243] on img at bounding box center [225, 240] width 14 height 14
click at [586, 113] on div "Icon 0" at bounding box center [591, 114] width 10 height 10
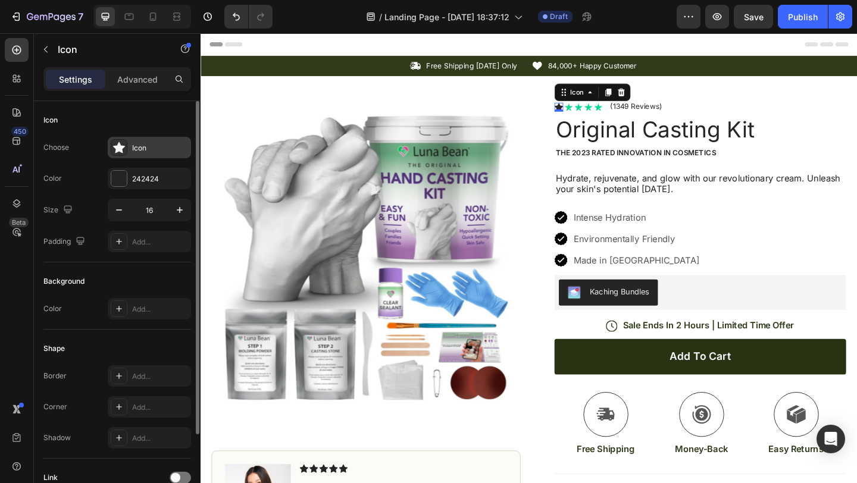
click at [135, 152] on div "Icon" at bounding box center [160, 148] width 56 height 11
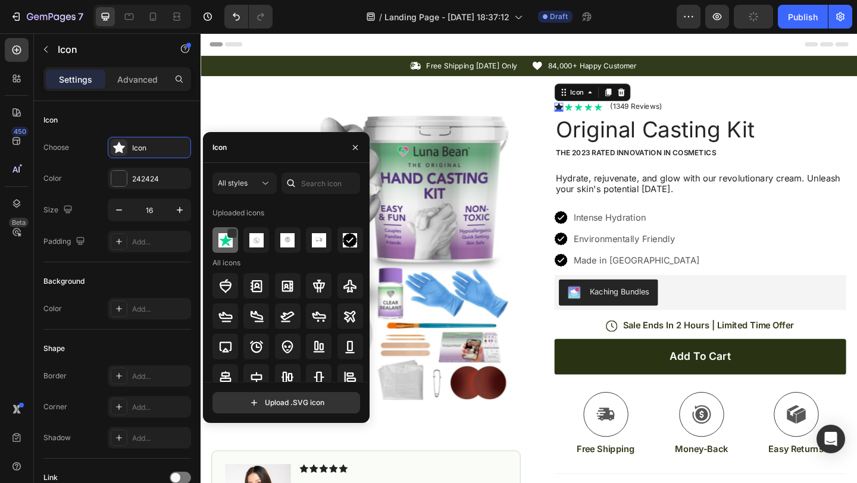
click at [227, 241] on img at bounding box center [225, 240] width 14 height 14
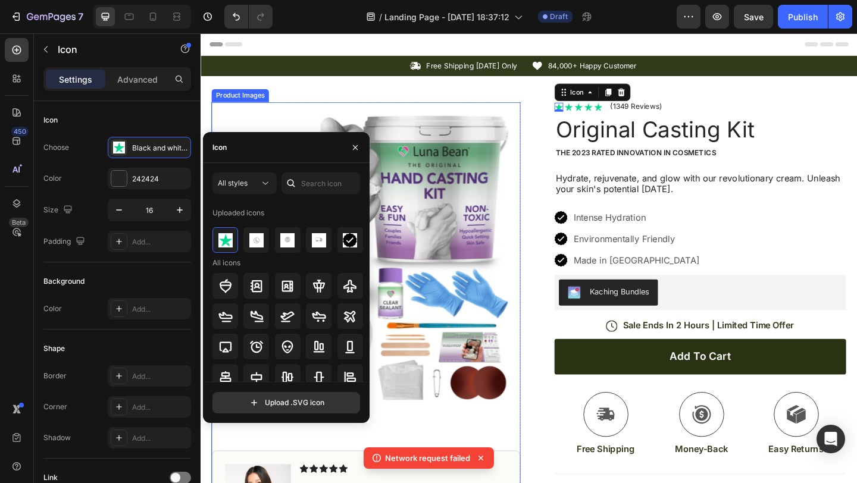
click at [245, 88] on div "Product Images Image Icon Icon Icon Icon Icon Icon List “This skin cream is a g…" at bounding box center [558, 372] width 714 height 584
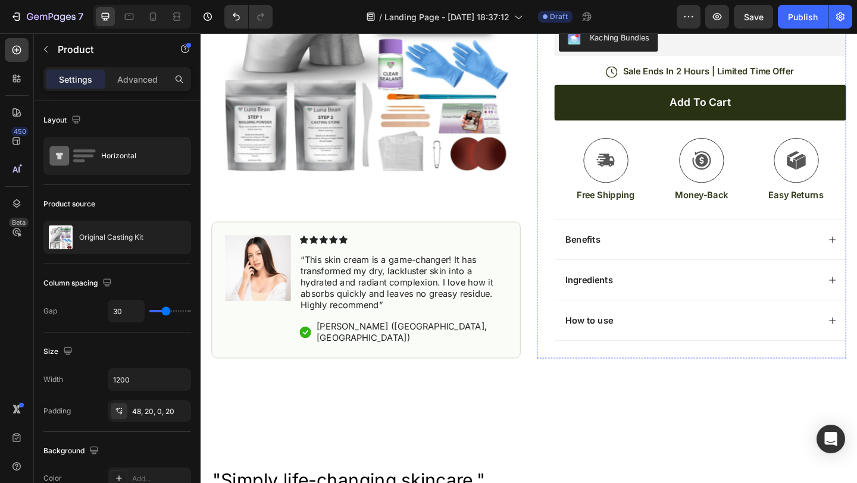
scroll to position [351, 0]
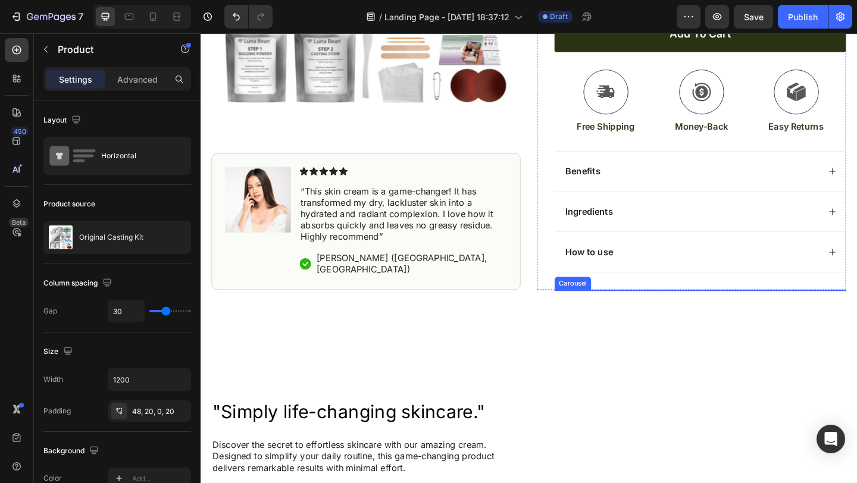
click at [657, 313] on div "Image Image Image Image Image" at bounding box center [744, 313] width 317 height 0
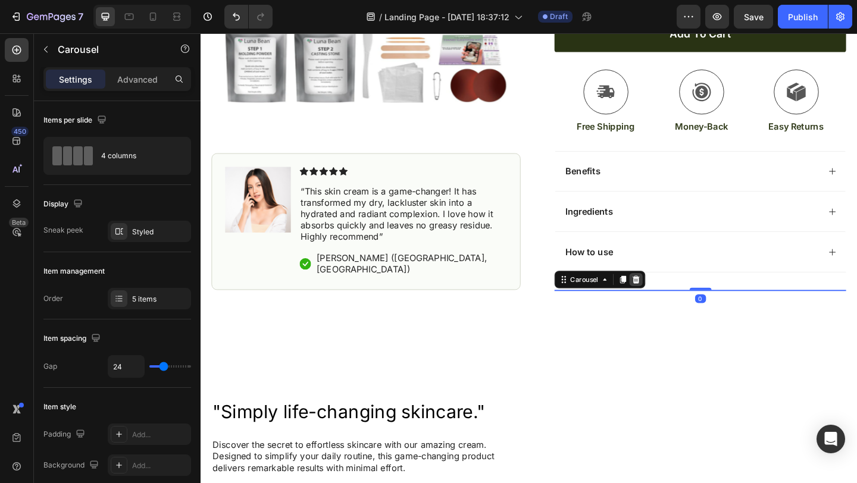
click at [671, 299] on icon at bounding box center [675, 301] width 8 height 8
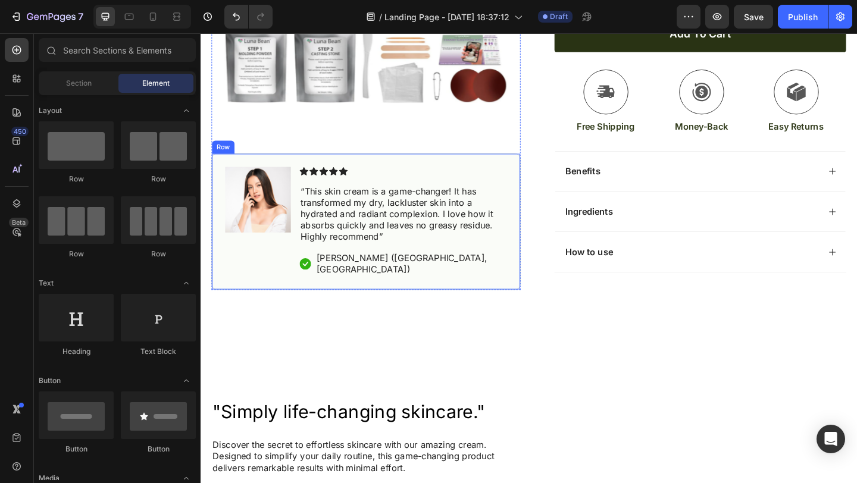
click at [515, 187] on div "Image Icon Icon Icon Icon Icon Icon List “This skin cream is a game-changer! It…" at bounding box center [381, 238] width 336 height 149
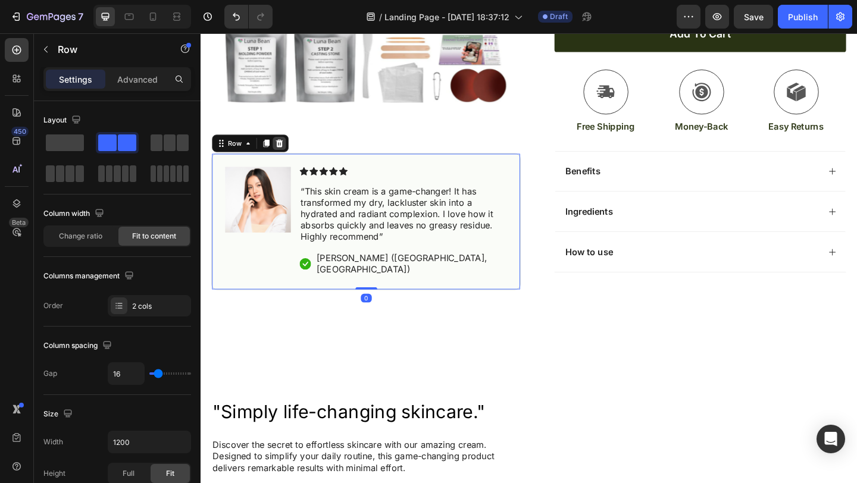
click at [286, 157] on icon at bounding box center [287, 153] width 8 height 8
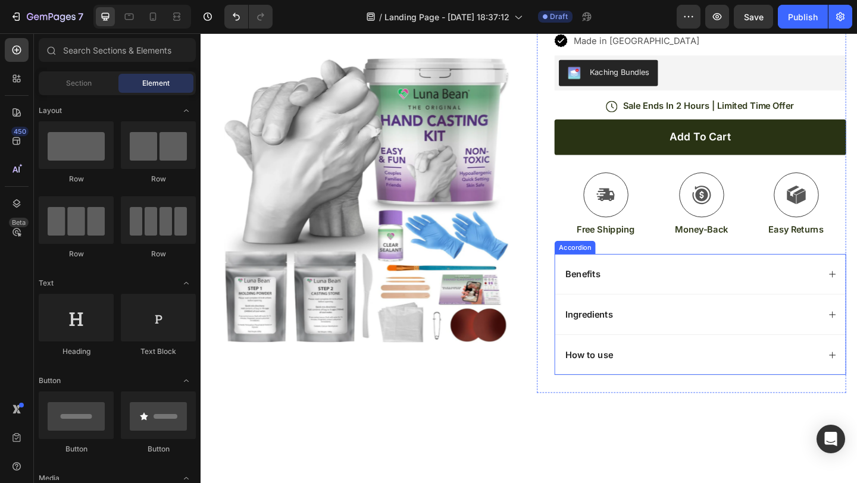
scroll to position [238, 0]
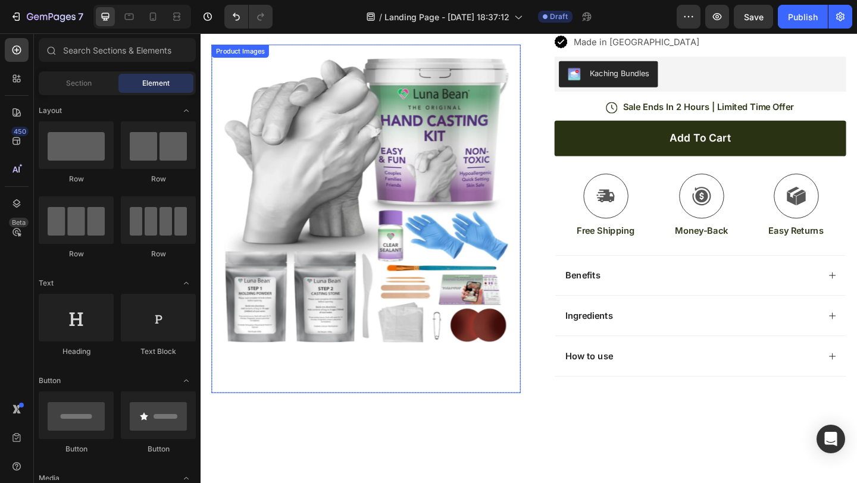
click at [530, 88] on img at bounding box center [381, 211] width 336 height 332
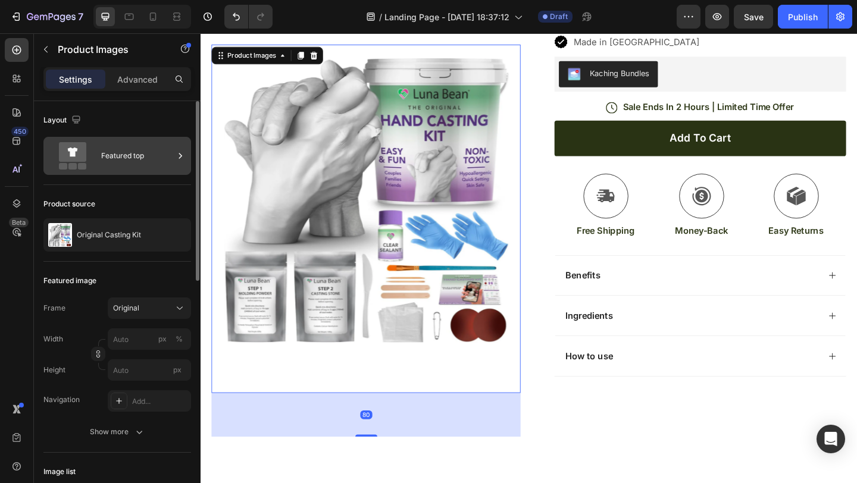
drag, startPoint x: 124, startPoint y: 164, endPoint x: 136, endPoint y: 164, distance: 11.9
click at [123, 164] on div "Featured top" at bounding box center [137, 155] width 73 height 27
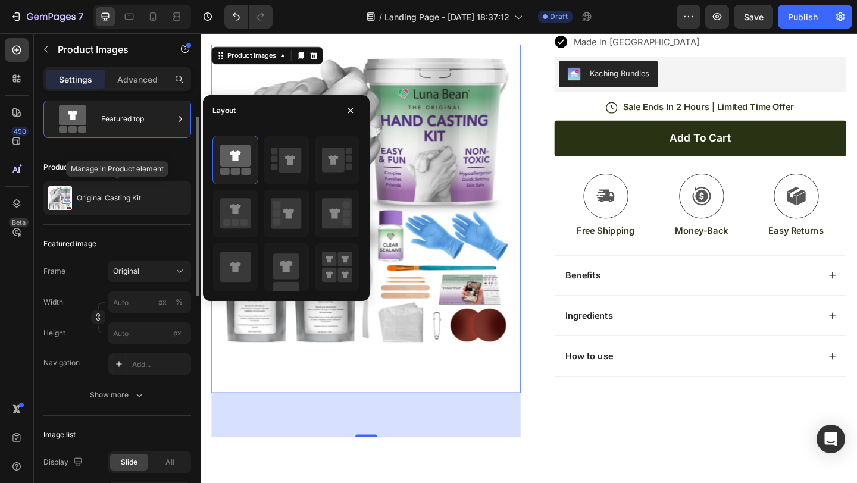
scroll to position [0, 0]
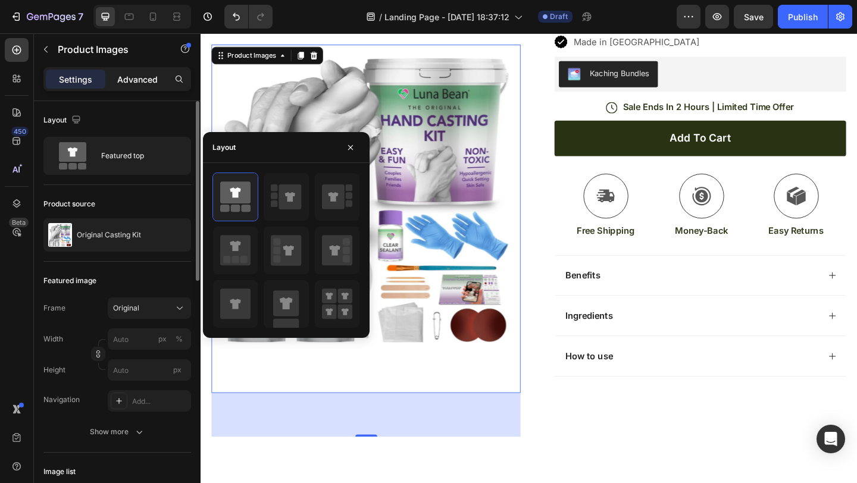
click at [130, 83] on p "Advanced" at bounding box center [137, 79] width 40 height 13
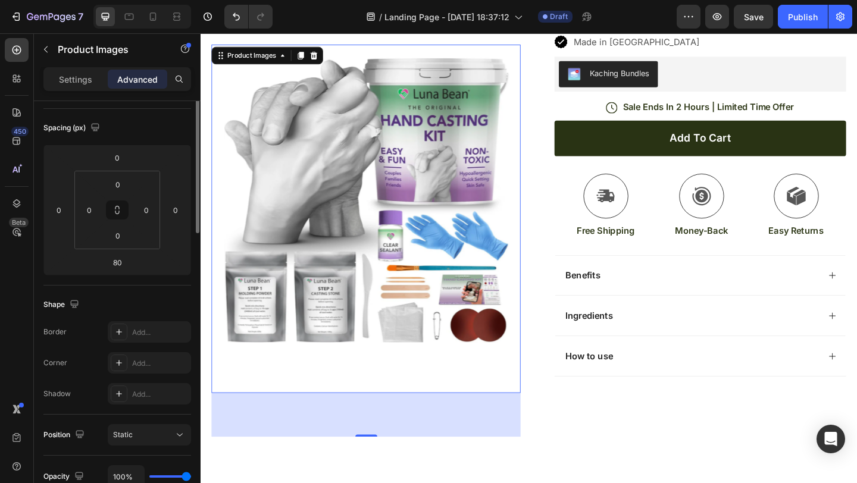
scroll to position [263, 0]
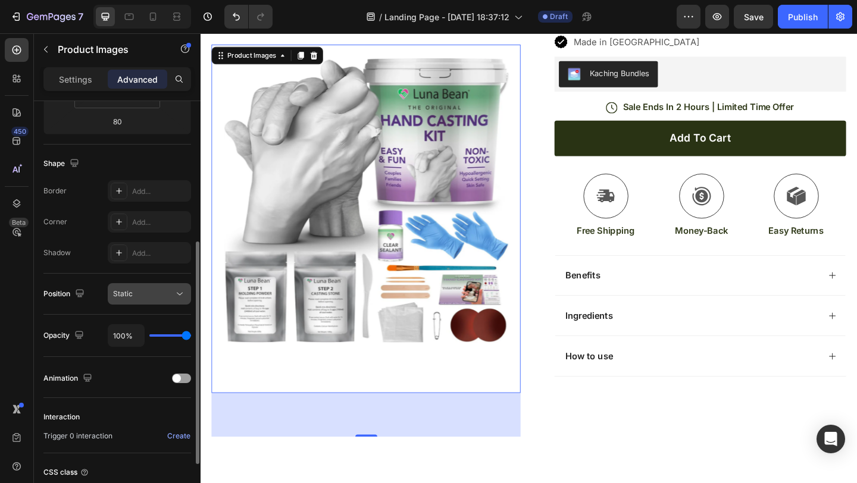
click at [144, 295] on div "Static" at bounding box center [143, 294] width 61 height 11
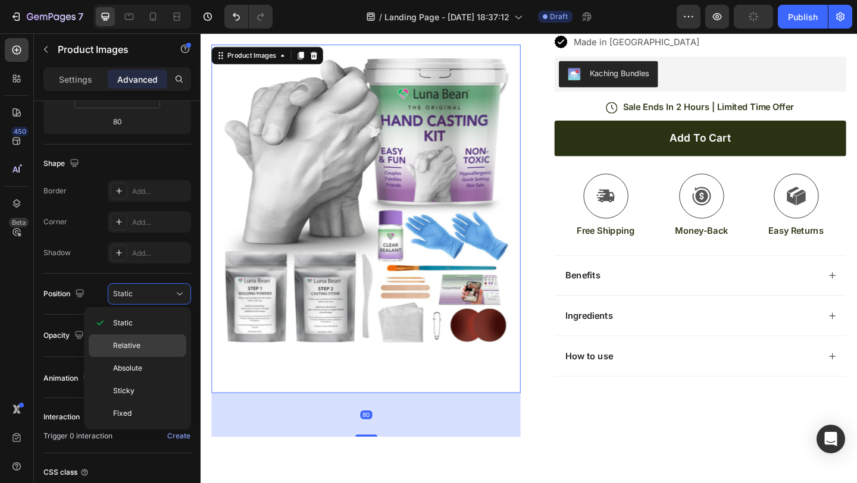
drag, startPoint x: 137, startPoint y: 391, endPoint x: 143, endPoint y: 342, distance: 49.8
click at [138, 391] on p "Sticky" at bounding box center [147, 391] width 68 height 11
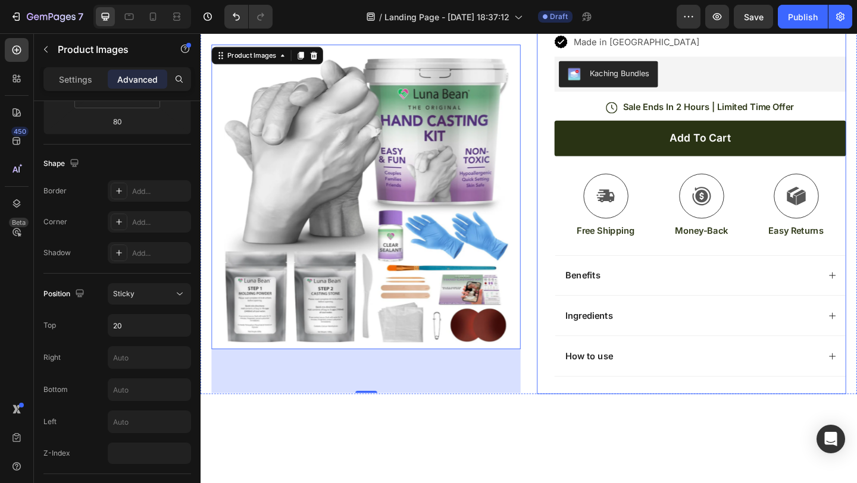
click at [575, 289] on div "Icon Icon Icon Icon Icon Icon List (1349 Reviews) Text Block Row Original Casti…" at bounding box center [735, 147] width 336 height 555
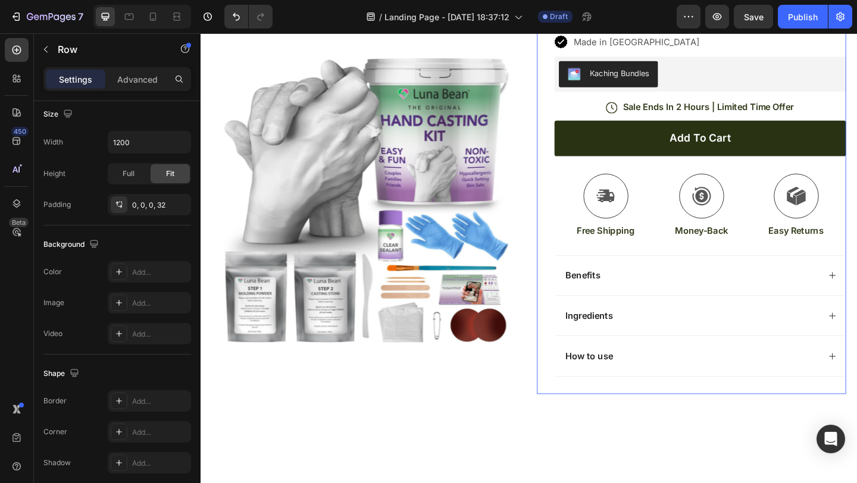
scroll to position [0, 0]
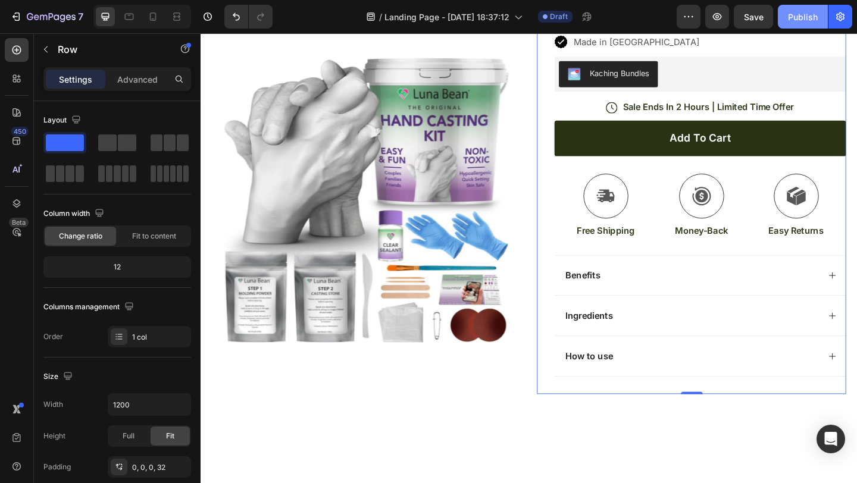
click at [803, 13] on div "Publish" at bounding box center [803, 17] width 30 height 13
